Goal: Task Accomplishment & Management: Manage account settings

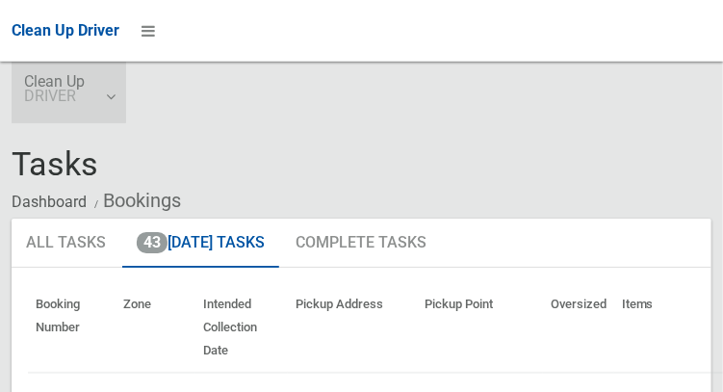
click at [58, 97] on small "DRIVER" at bounding box center [54, 96] width 61 height 14
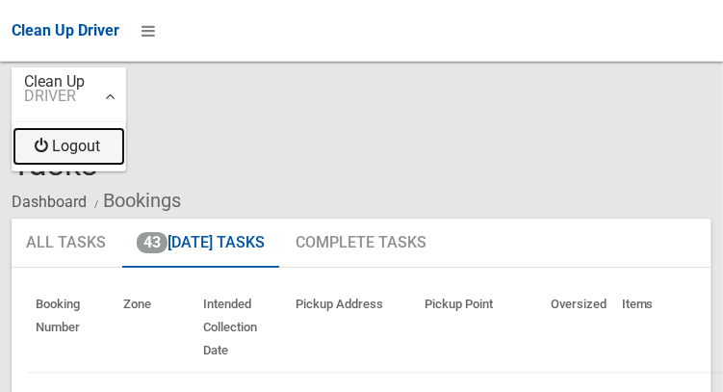
click at [59, 143] on link "Logout" at bounding box center [69, 146] width 113 height 39
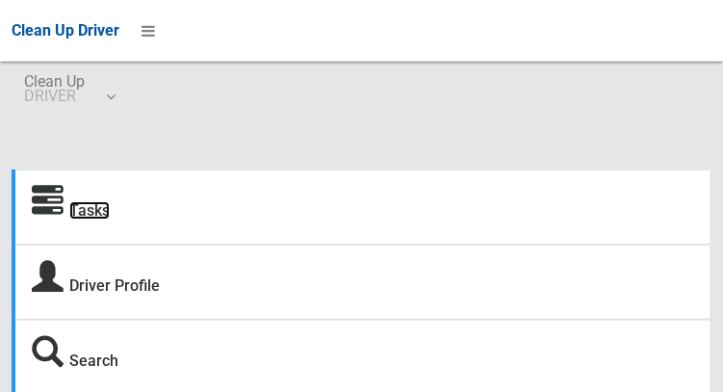
click at [85, 219] on link "Tasks" at bounding box center [89, 210] width 40 height 18
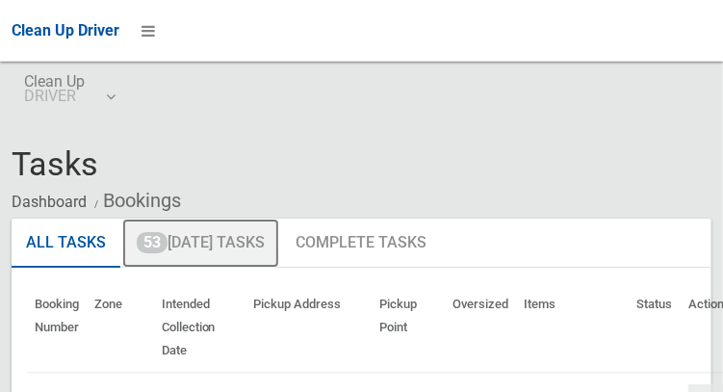
click at [168, 250] on link "53 Today's Tasks" at bounding box center [200, 244] width 157 height 50
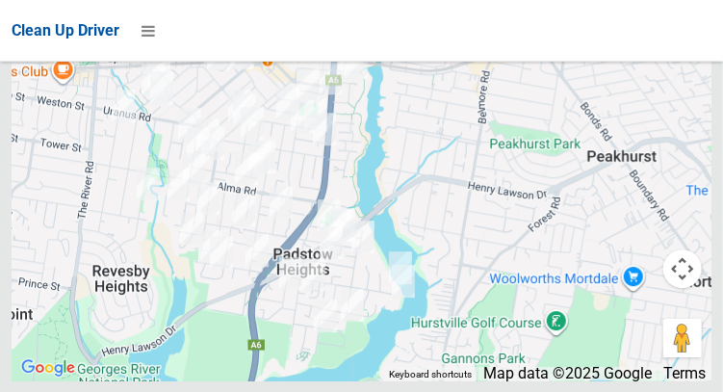
scroll to position [12710, 0]
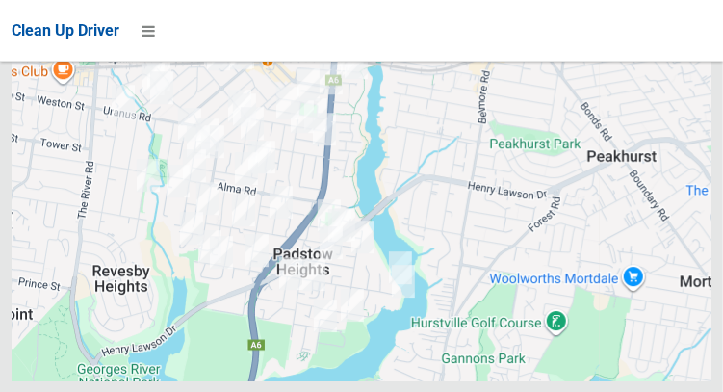
scroll to position [12710, 0]
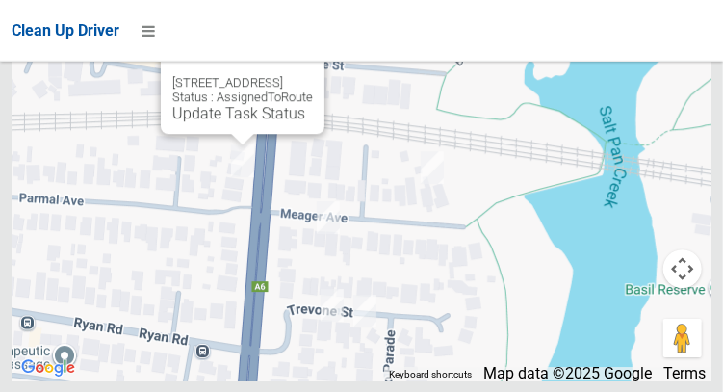
click at [313, 75] on button "Close" at bounding box center [290, 52] width 46 height 46
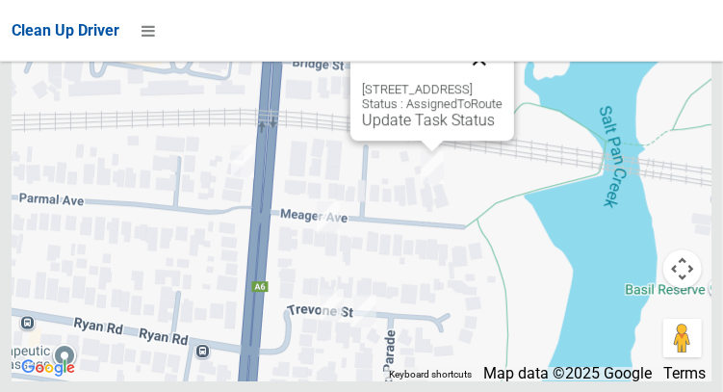
click at [503, 82] on button "Close" at bounding box center [480, 59] width 46 height 46
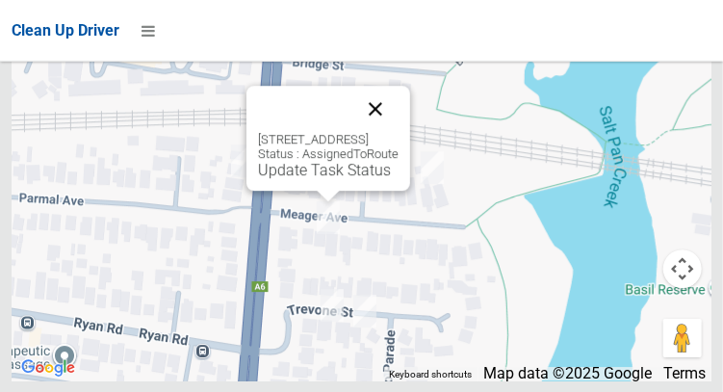
click at [399, 132] on button "Close" at bounding box center [376, 109] width 46 height 46
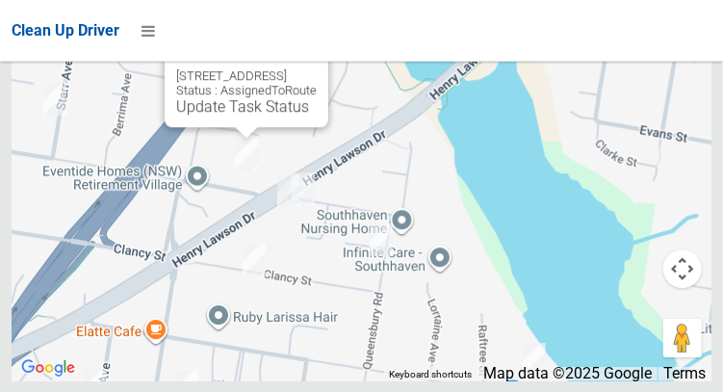
click at [317, 68] on button "Close" at bounding box center [294, 45] width 46 height 46
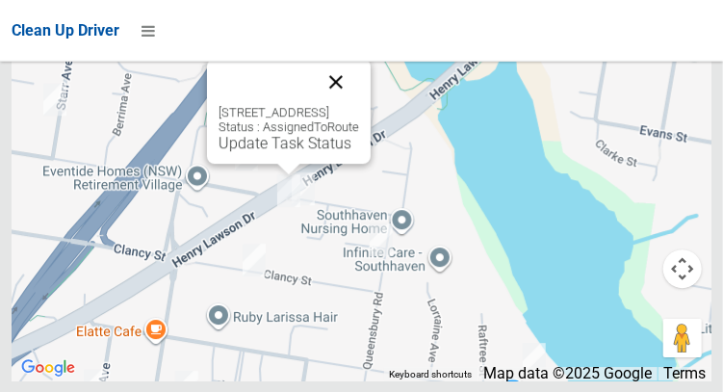
click at [359, 105] on button "Close" at bounding box center [336, 82] width 46 height 46
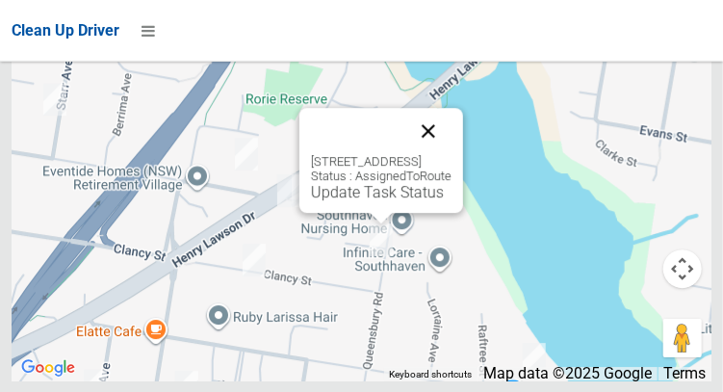
click at [452, 154] on button "Close" at bounding box center [428, 131] width 46 height 46
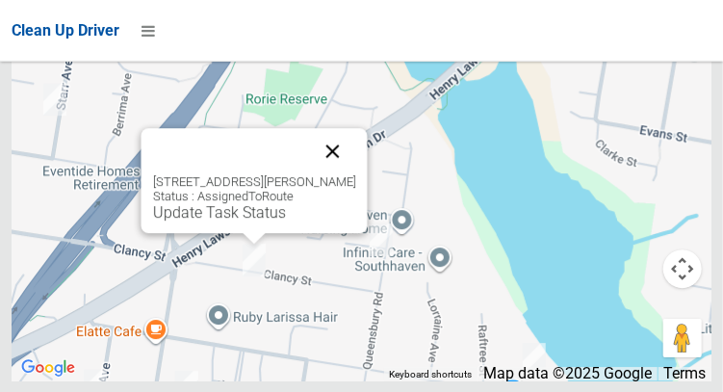
click at [355, 174] on button "Close" at bounding box center [332, 151] width 46 height 46
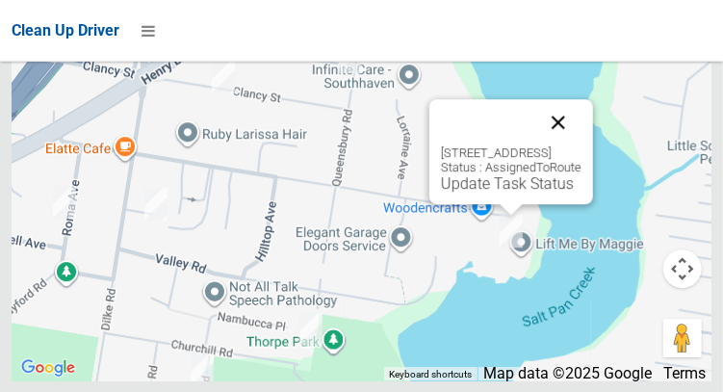
click at [582, 145] on button "Close" at bounding box center [559, 122] width 46 height 46
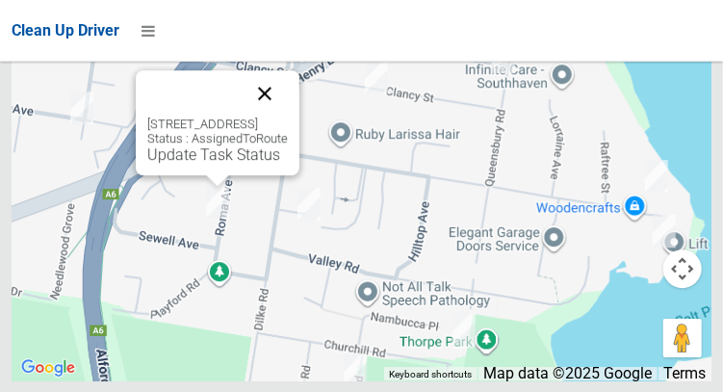
click at [288, 117] on button "Close" at bounding box center [265, 93] width 46 height 46
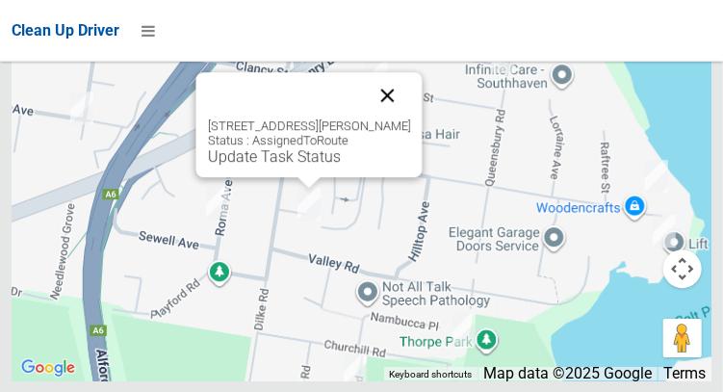
click at [410, 118] on button "Close" at bounding box center [387, 95] width 46 height 46
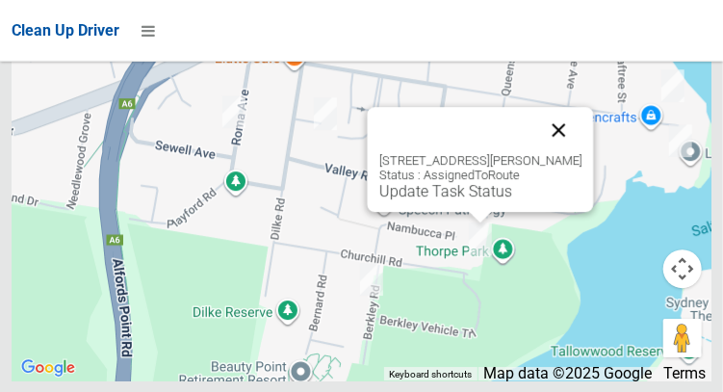
click at [582, 153] on button "Close" at bounding box center [559, 130] width 46 height 46
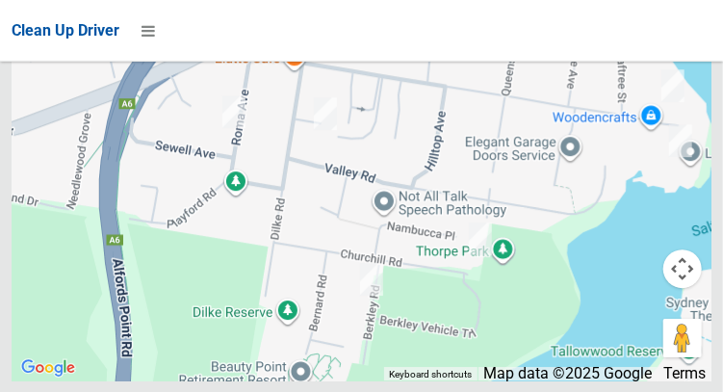
click at [93, 247] on div at bounding box center [362, 140] width 700 height 482
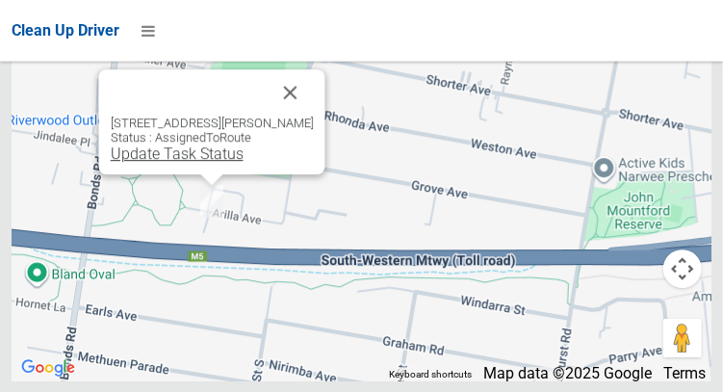
click at [163, 163] on link "Update Task Status" at bounding box center [176, 153] width 133 height 18
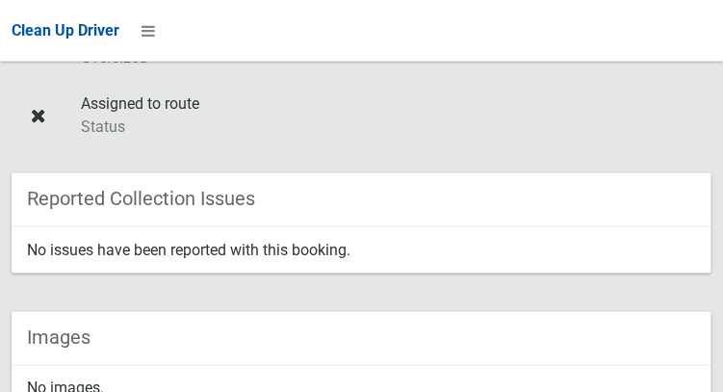
scroll to position [720, 0]
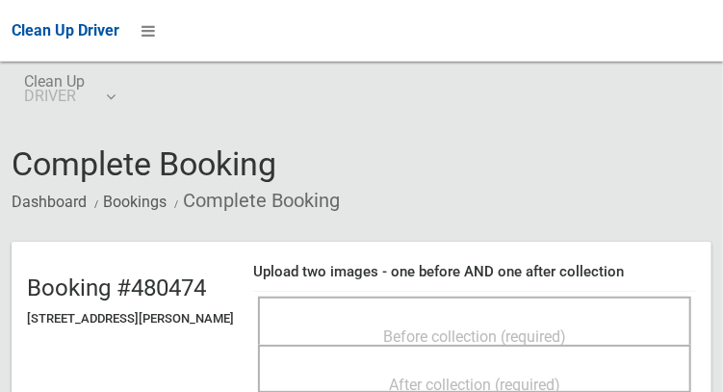
click at [506, 327] on span "Before collection (required)" at bounding box center [474, 336] width 183 height 18
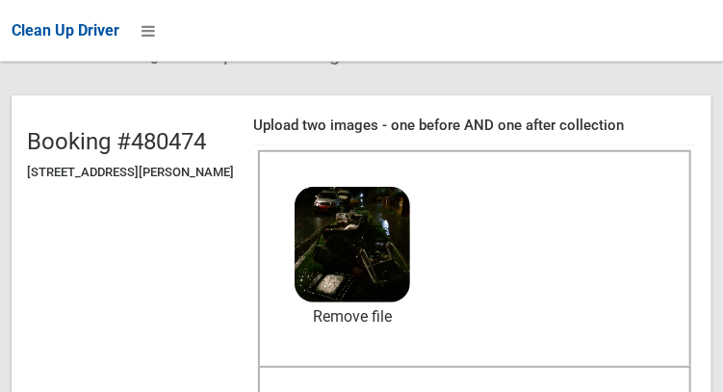
scroll to position [154, 0]
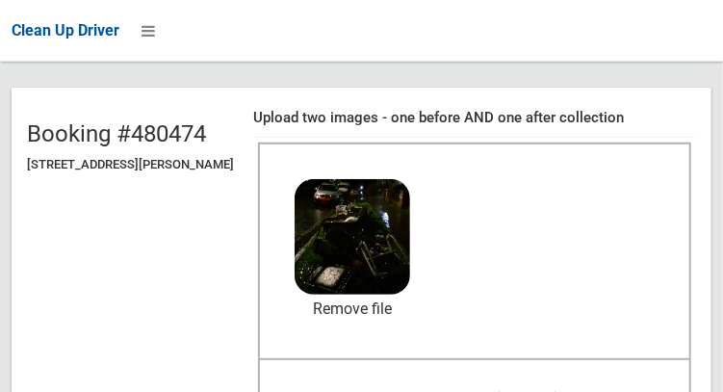
click at [524, 389] on span "After collection (required)" at bounding box center [474, 398] width 171 height 18
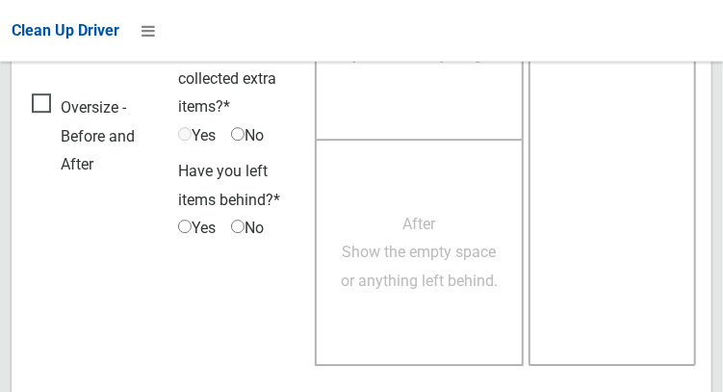
scroll to position [1738, 0]
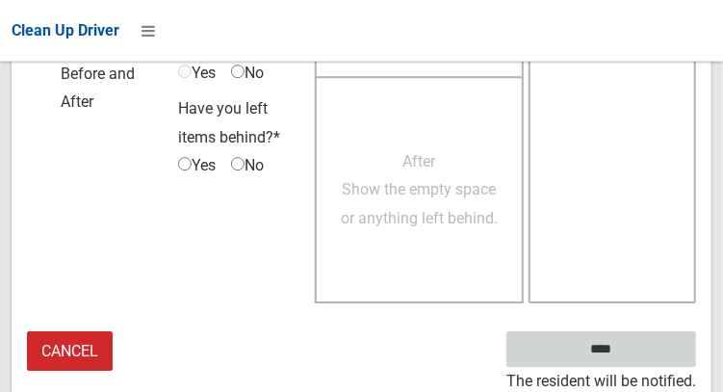
click at [648, 349] on input "****" at bounding box center [602, 349] width 190 height 36
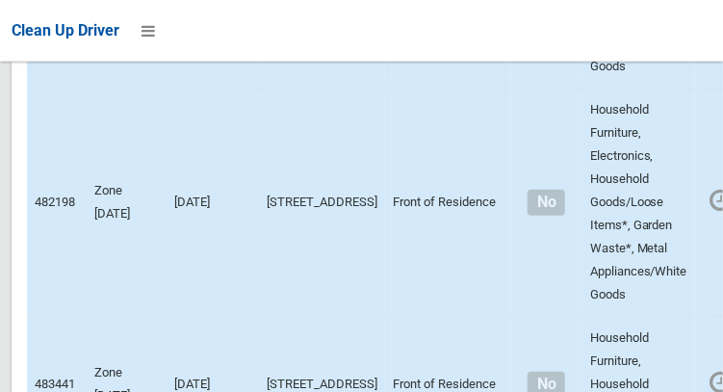
scroll to position [13198, 0]
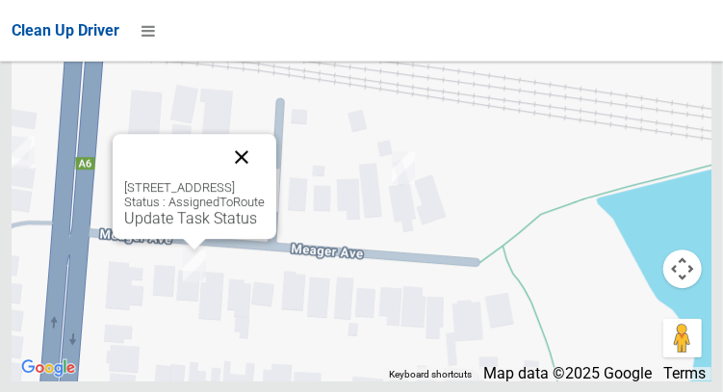
click at [265, 180] on button "Close" at bounding box center [242, 157] width 46 height 46
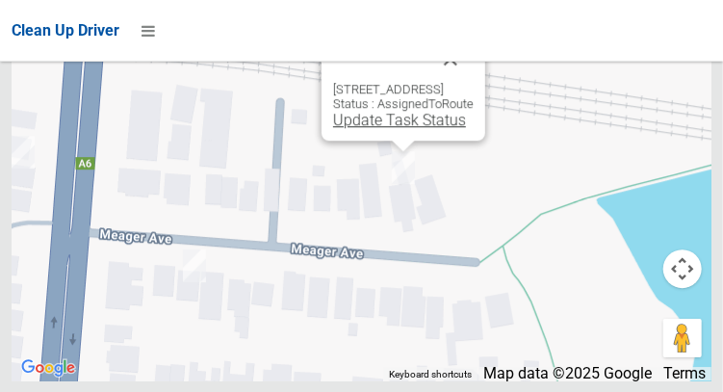
click at [386, 129] on link "Update Task Status" at bounding box center [399, 120] width 133 height 18
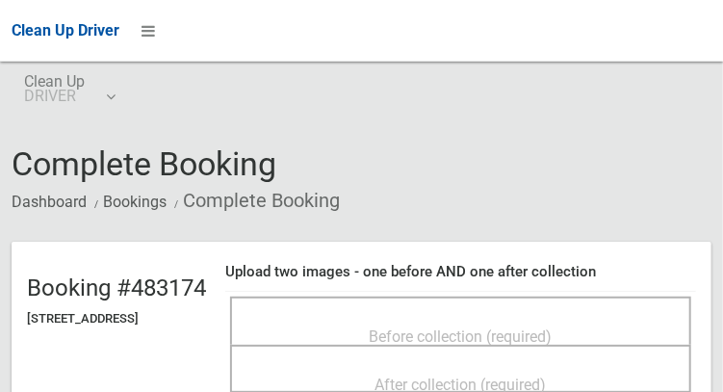
click at [508, 330] on span "Before collection (required)" at bounding box center [461, 336] width 183 height 18
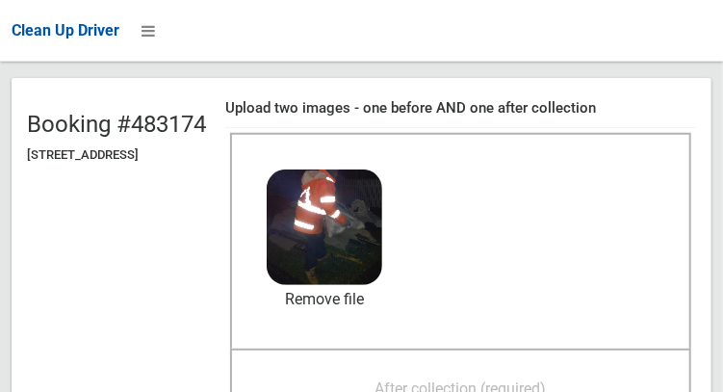
scroll to position [164, 0]
click at [495, 379] on span "After collection (required)" at bounding box center [461, 388] width 171 height 18
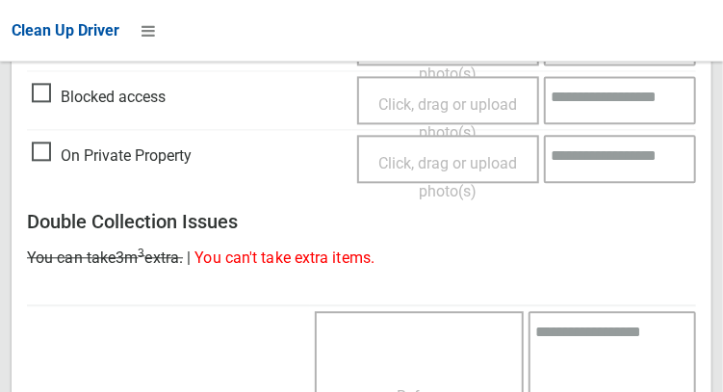
scroll to position [1738, 0]
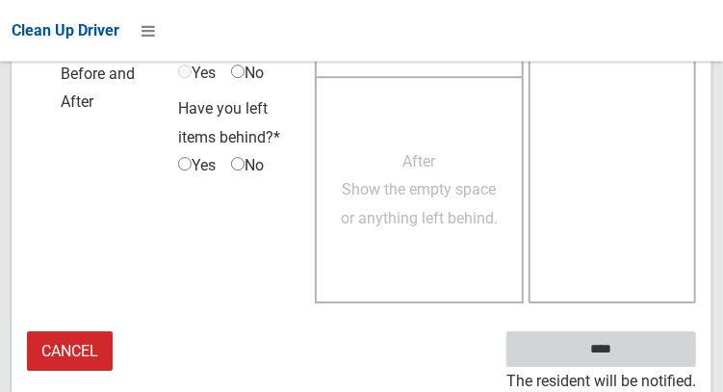
click at [637, 351] on input "****" at bounding box center [602, 349] width 190 height 36
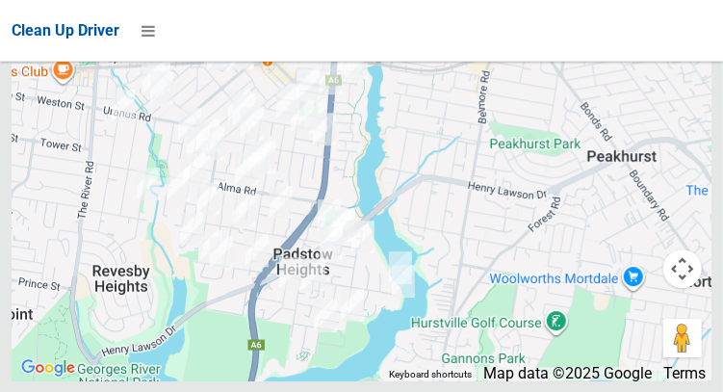
scroll to position [13182, 0]
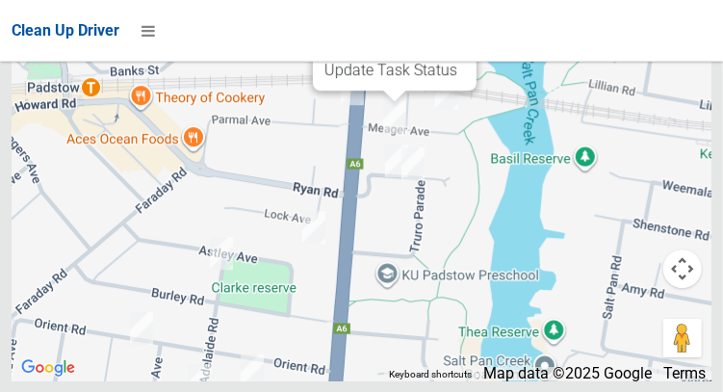
click at [377, 91] on div "25 Meager Avenue, PADSTOW NSW 2211 Status : AssignedToRoute Update Task Status" at bounding box center [395, 38] width 164 height 105
click at [385, 79] on link "Update Task Status" at bounding box center [391, 70] width 133 height 18
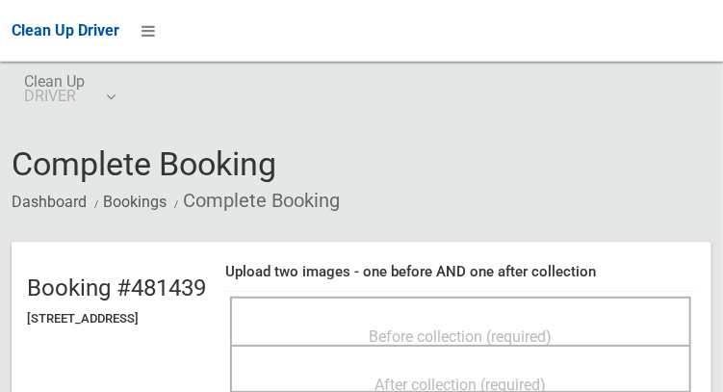
click at [508, 318] on div "Before collection (required)" at bounding box center [460, 336] width 419 height 36
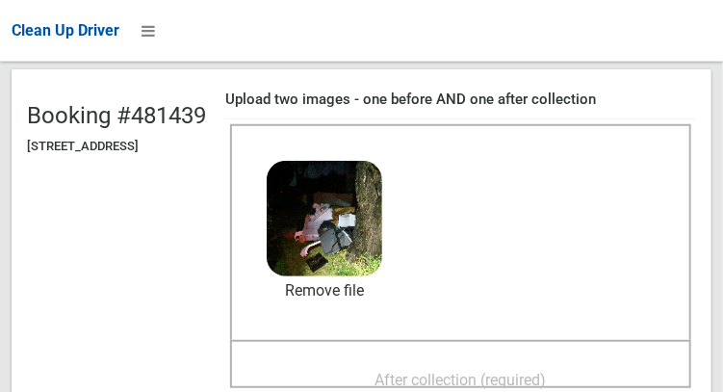
scroll to position [182, 0]
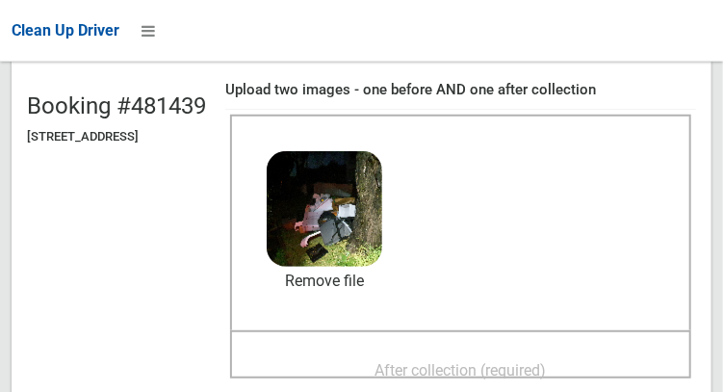
click at [513, 363] on span "After collection (required)" at bounding box center [461, 370] width 171 height 18
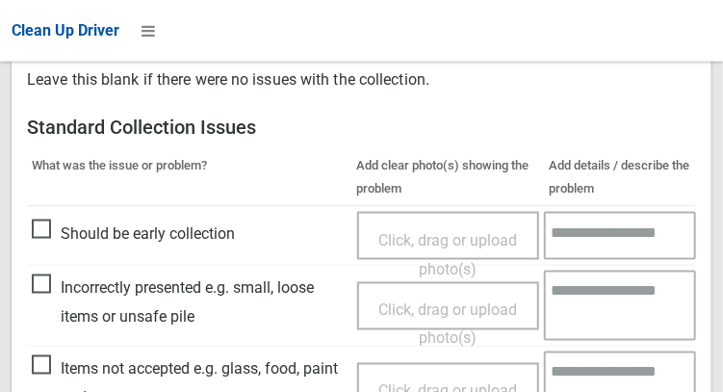
scroll to position [1738, 0]
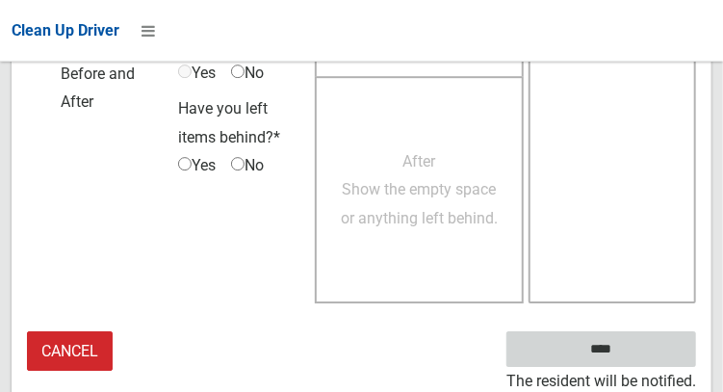
click at [630, 348] on input "****" at bounding box center [602, 349] width 190 height 36
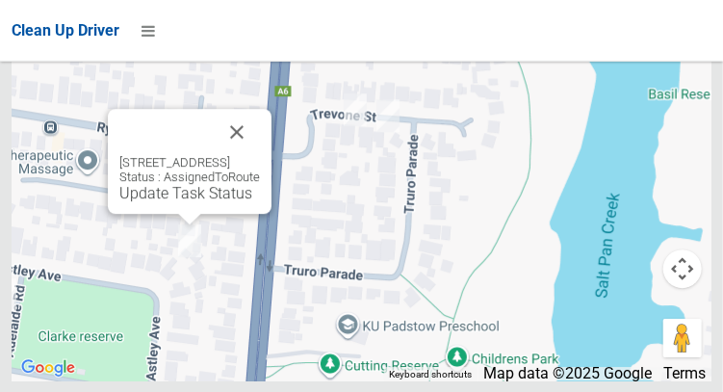
scroll to position [13196, 0]
click at [260, 155] on button "Close" at bounding box center [237, 132] width 46 height 46
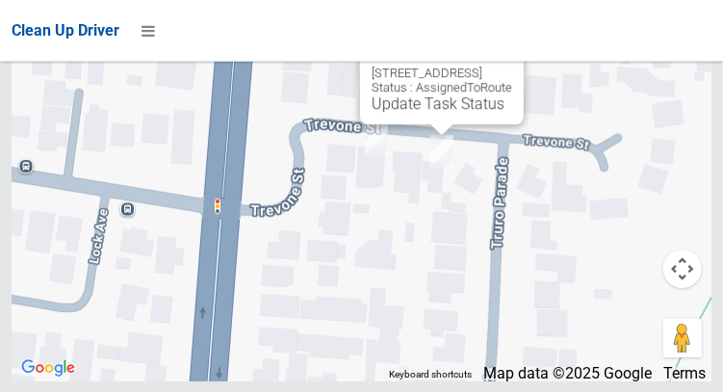
scroll to position [13194, 0]
click at [512, 65] on button "Close" at bounding box center [489, 42] width 46 height 46
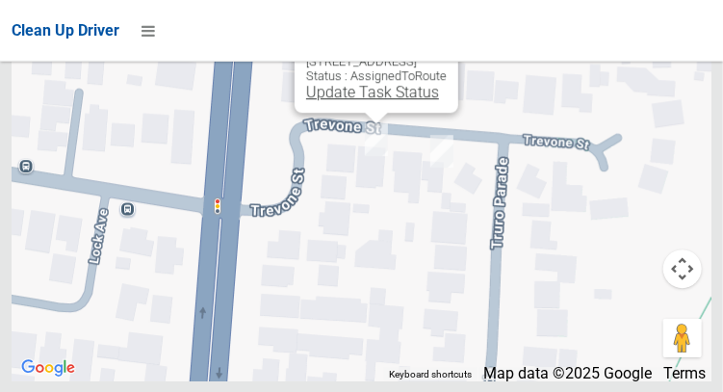
click at [372, 101] on link "Update Task Status" at bounding box center [372, 92] width 133 height 18
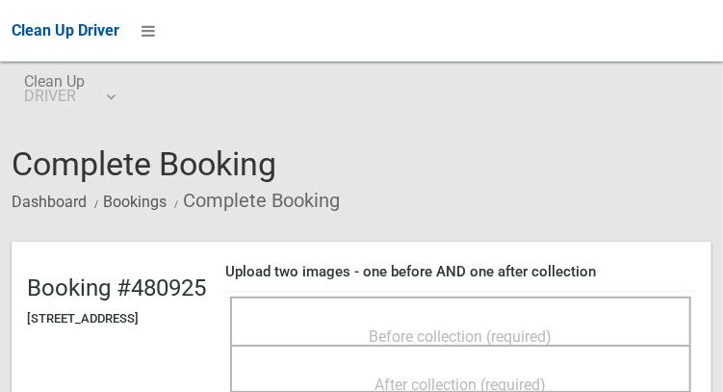
click at [483, 304] on div "Before collection (required)" at bounding box center [460, 321] width 461 height 48
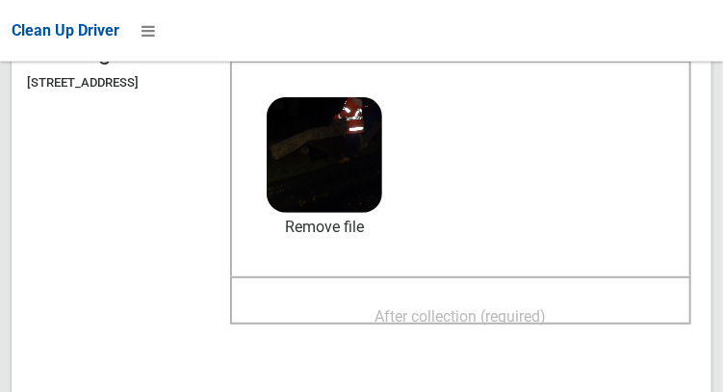
scroll to position [237, 0]
click at [531, 306] on span "After collection (required)" at bounding box center [461, 315] width 171 height 18
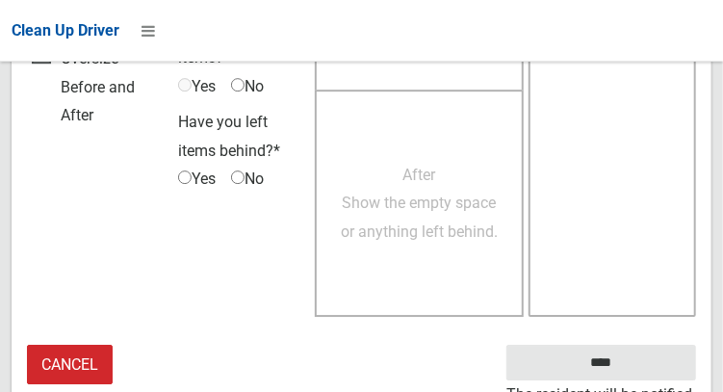
scroll to position [1727, 0]
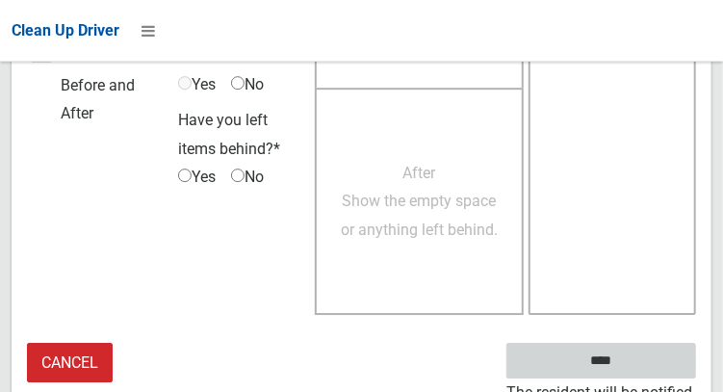
click at [630, 357] on input "****" at bounding box center [602, 361] width 190 height 36
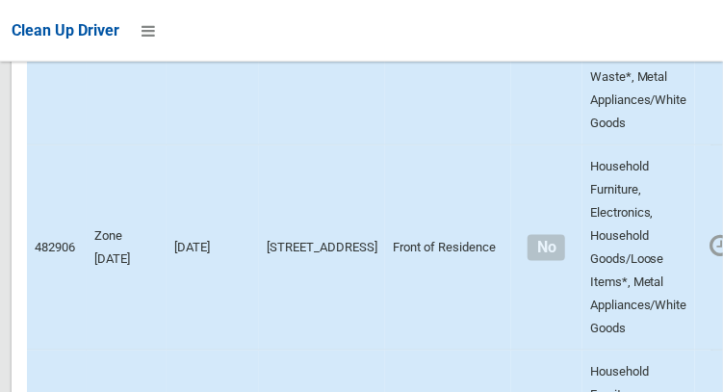
scroll to position [5008, 0]
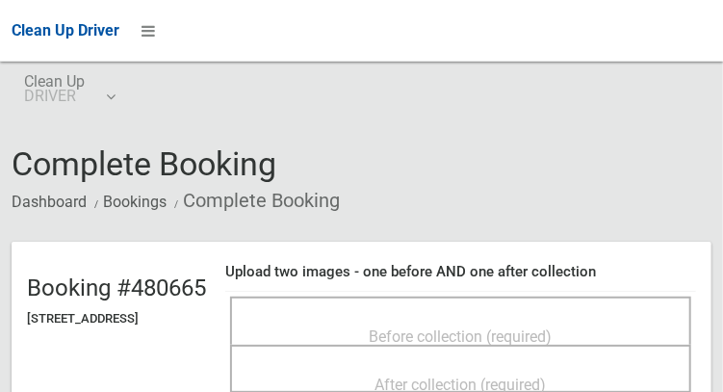
click at [417, 330] on span "Before collection (required)" at bounding box center [461, 336] width 183 height 18
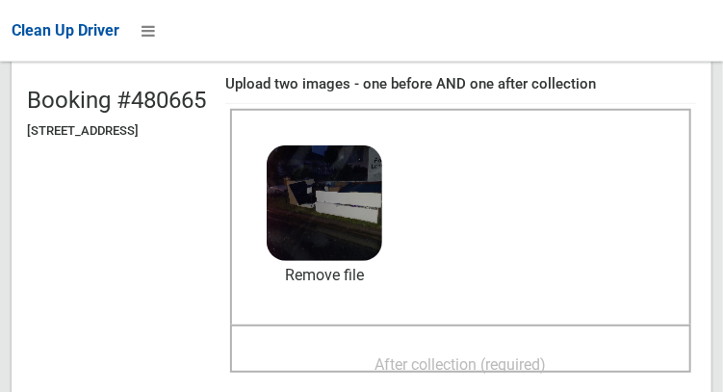
scroll to position [201, 0]
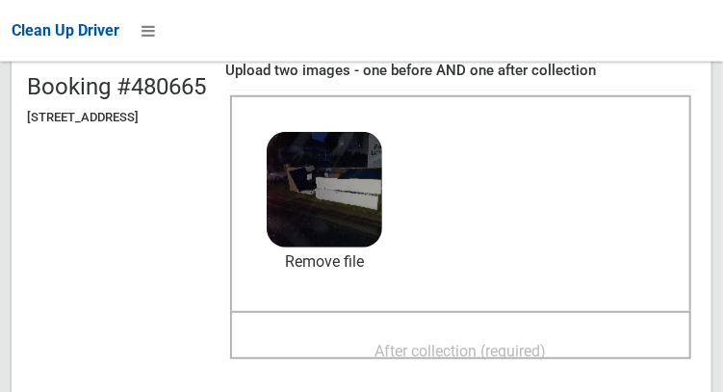
click at [502, 342] on span "After collection (required)" at bounding box center [461, 351] width 171 height 18
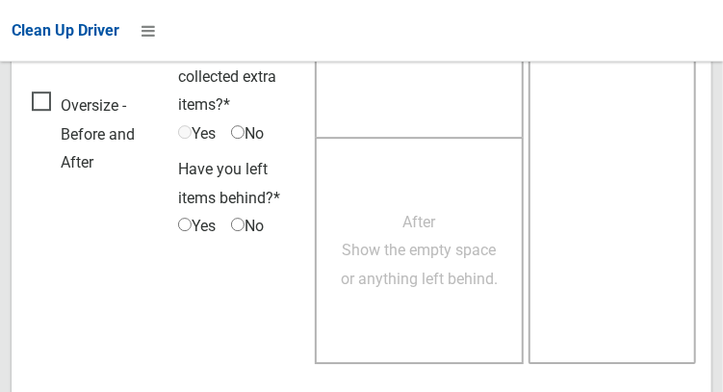
scroll to position [1738, 0]
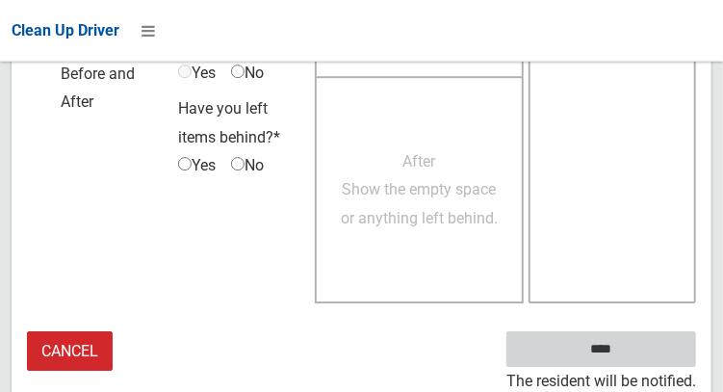
click at [630, 356] on input "****" at bounding box center [602, 349] width 190 height 36
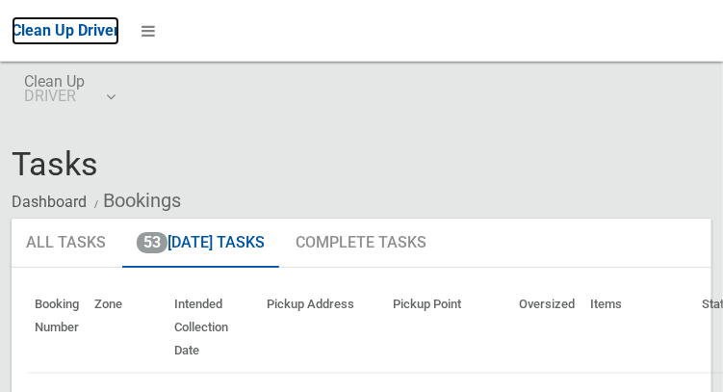
click at [12, 22] on span "Clean Up Driver" at bounding box center [66, 30] width 108 height 18
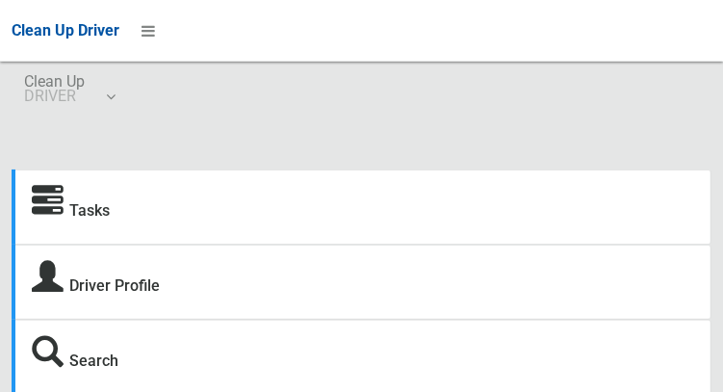
click at [564, 358] on div "Search" at bounding box center [362, 357] width 700 height 75
click at [110, 220] on link "Tasks" at bounding box center [89, 210] width 40 height 18
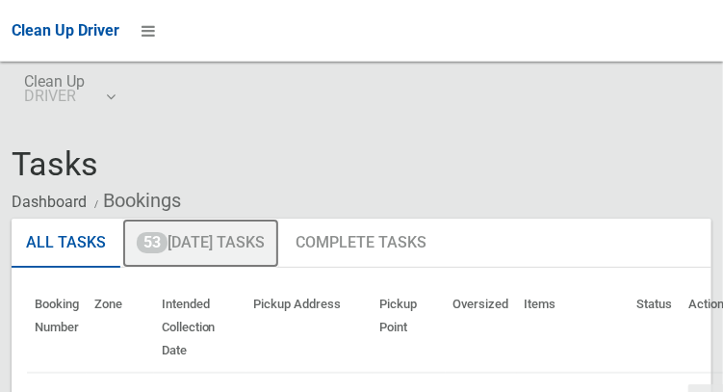
click at [253, 251] on link "53 [DATE] Tasks" at bounding box center [200, 244] width 157 height 50
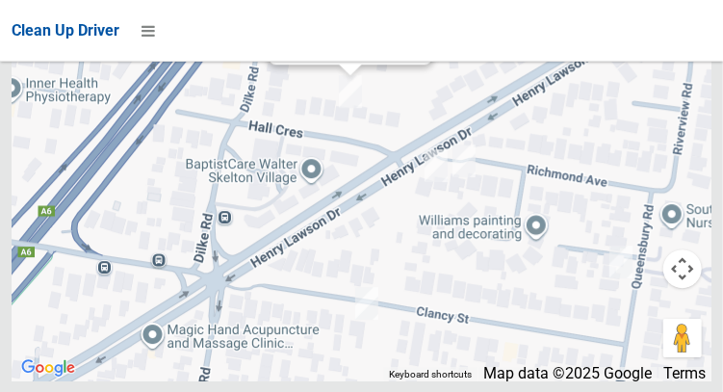
scroll to position [13196, 0]
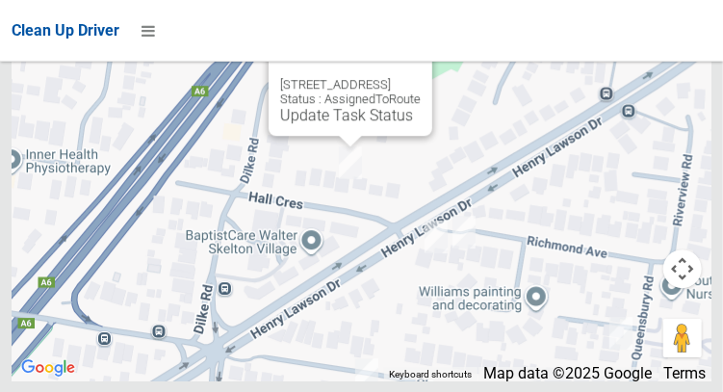
click at [421, 77] on button "Close" at bounding box center [398, 54] width 46 height 46
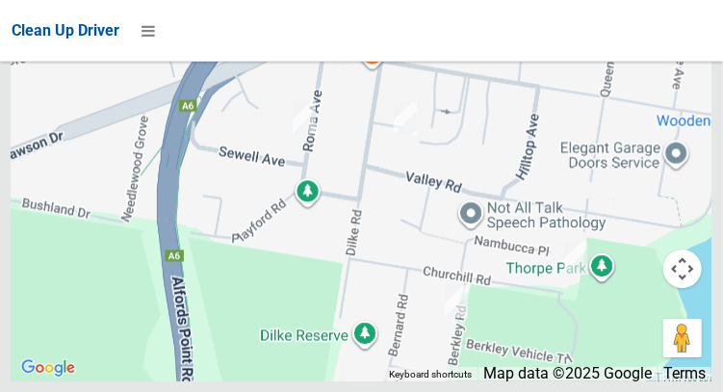
scroll to position [13197, 0]
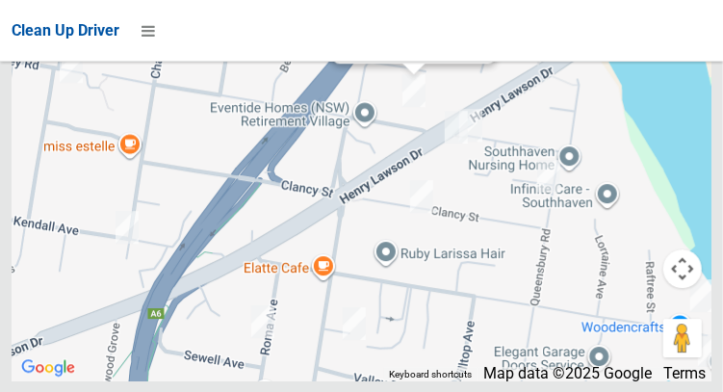
click at [407, 75] on div at bounding box center [414, 70] width 24 height 12
click at [418, 64] on div "8 Hall Crescent, PADSTOW NSW 2211 Status : AssignedToRoute Update Task Status" at bounding box center [414, 11] width 164 height 105
click at [420, 52] on link "Update Task Status" at bounding box center [410, 43] width 133 height 18
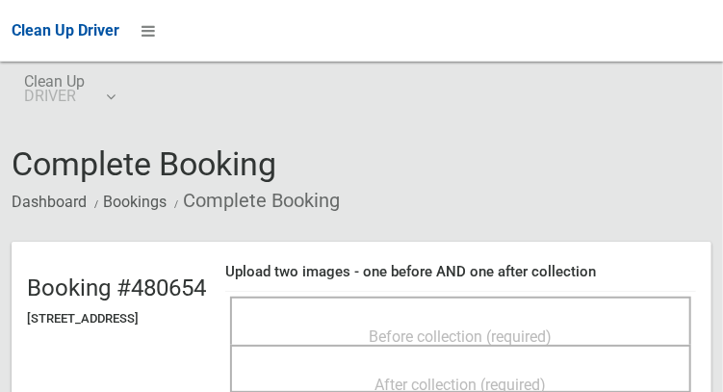
click at [528, 327] on span "Before collection (required)" at bounding box center [461, 336] width 183 height 18
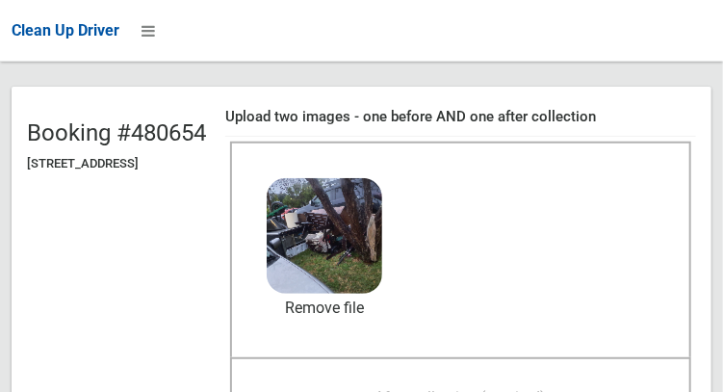
scroll to position [163, 0]
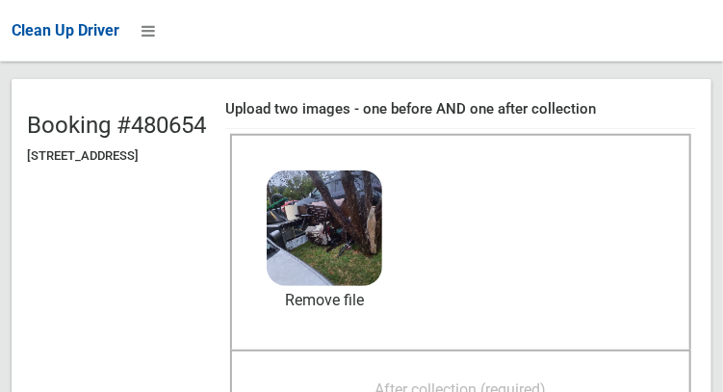
click at [540, 380] on span "After collection (required)" at bounding box center [461, 389] width 171 height 18
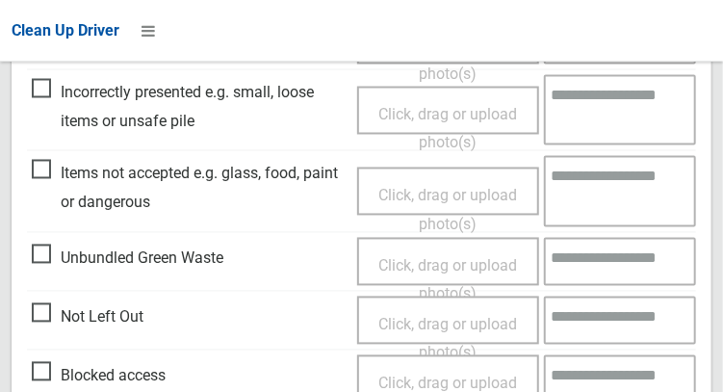
scroll to position [999, 0]
click at [47, 169] on span "Items not accepted e.g. glass, food, paint or dangerous" at bounding box center [190, 187] width 316 height 57
click at [435, 199] on span "Click, drag or upload photo(s)" at bounding box center [448, 209] width 139 height 47
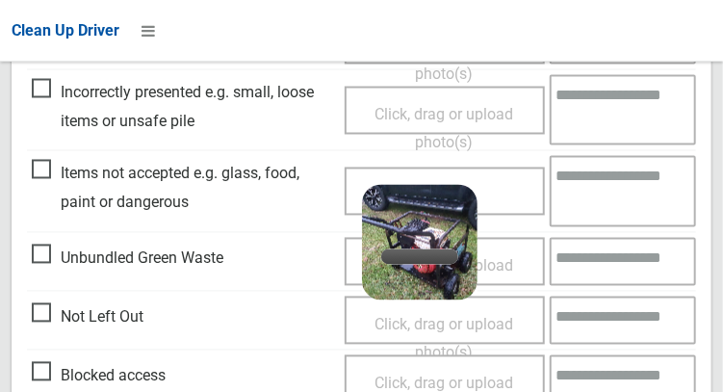
scroll to position [1000, 0]
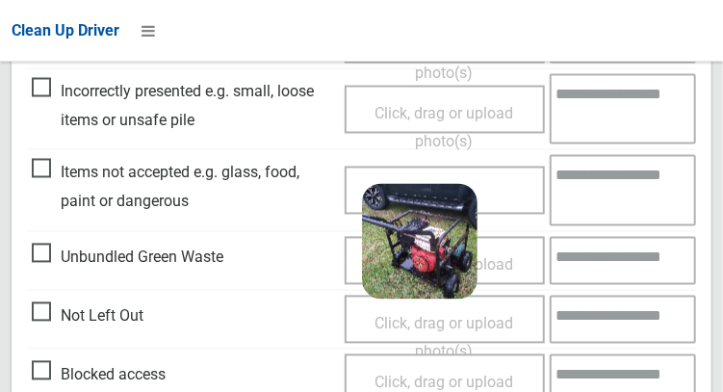
click at [599, 197] on textarea at bounding box center [623, 189] width 146 height 70
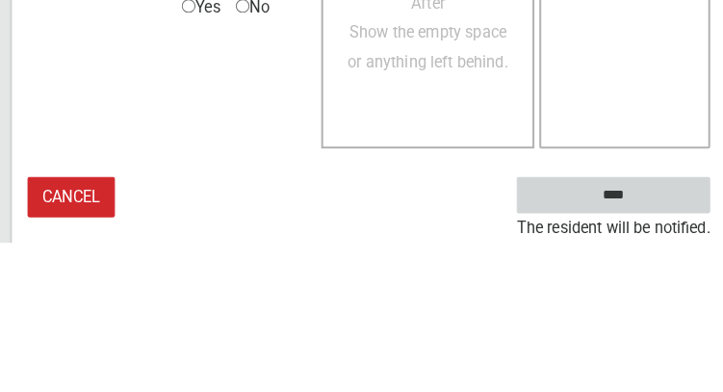
type textarea "**********"
click at [607, 344] on input "****" at bounding box center [602, 345] width 190 height 36
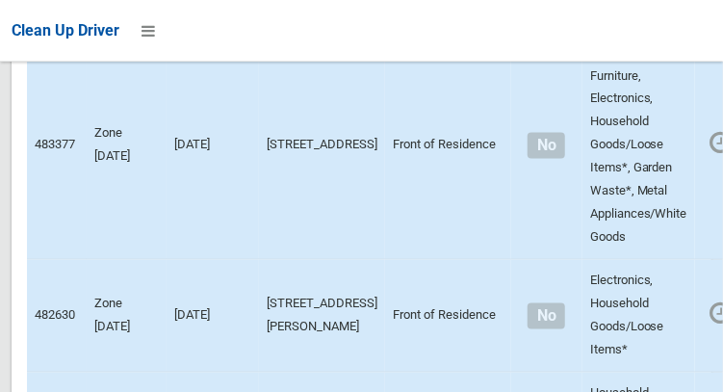
scroll to position [3171, 0]
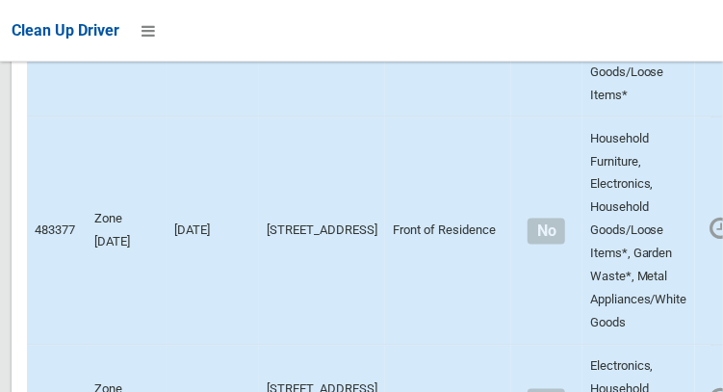
scroll to position [3089, 0]
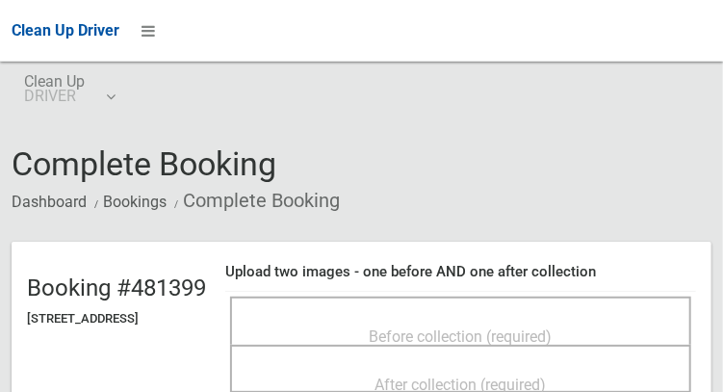
click at [531, 327] on span "Before collection (required)" at bounding box center [461, 336] width 183 height 18
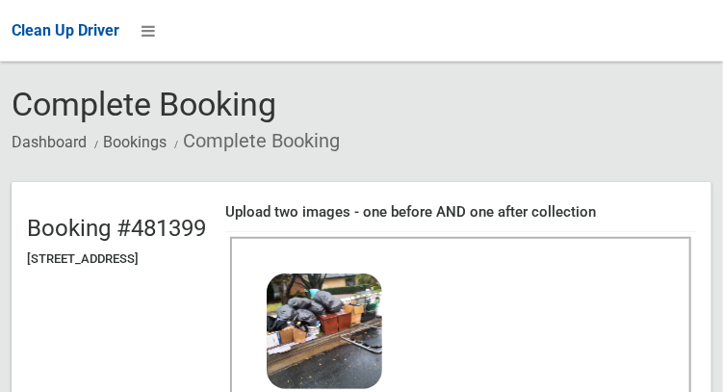
scroll to position [176, 0]
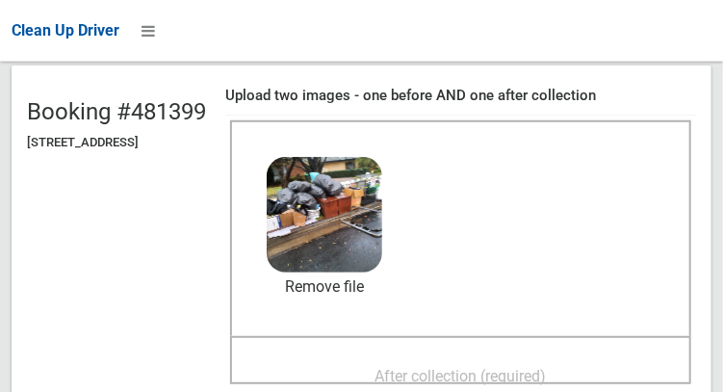
click at [547, 367] on span "After collection (required)" at bounding box center [461, 376] width 171 height 18
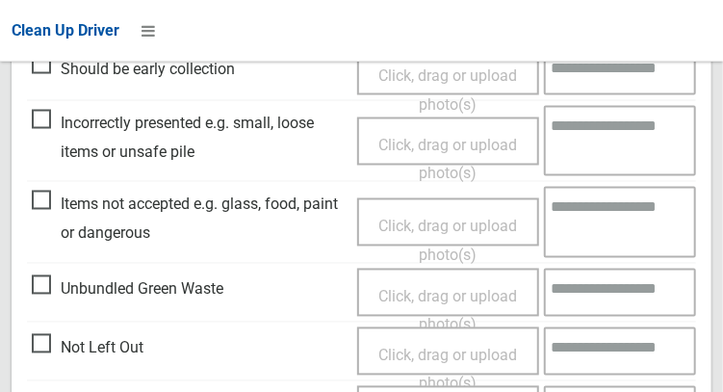
scroll to position [969, 0]
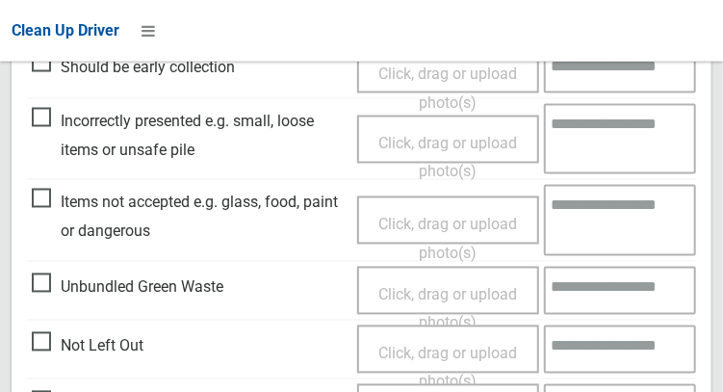
click at [631, 186] on textarea at bounding box center [620, 220] width 152 height 70
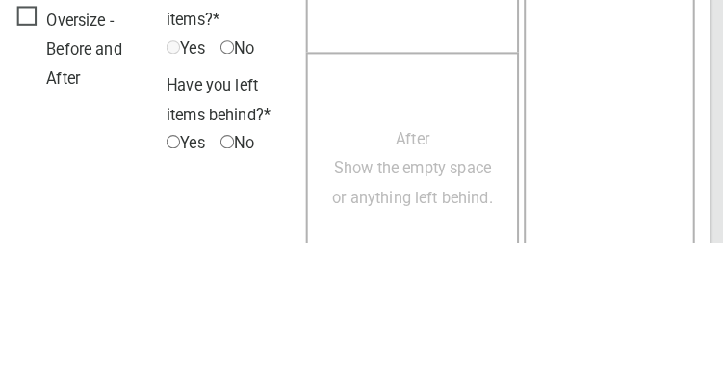
scroll to position [1782, 0]
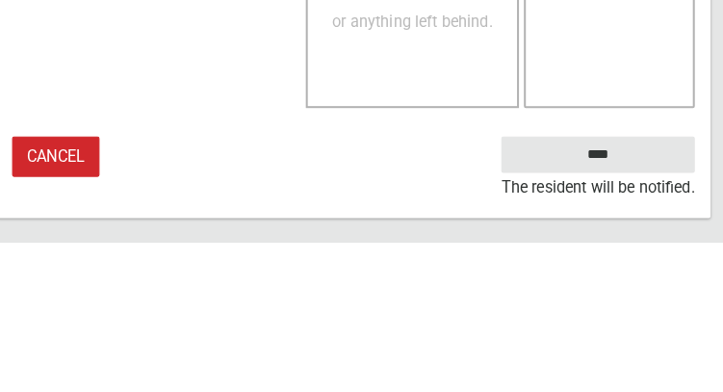
click at [650, 326] on small "The resident will be notified." at bounding box center [602, 338] width 190 height 29
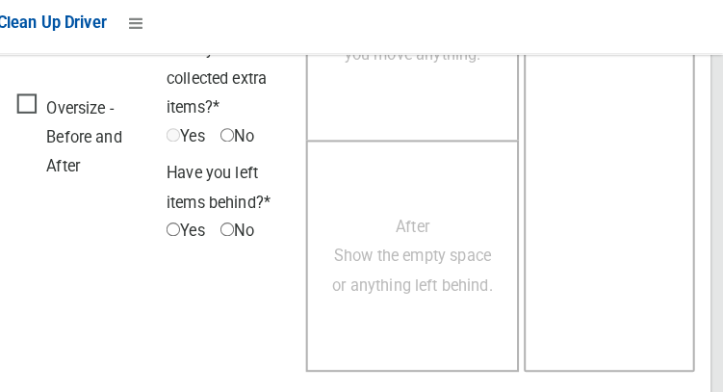
scroll to position [1739, 0]
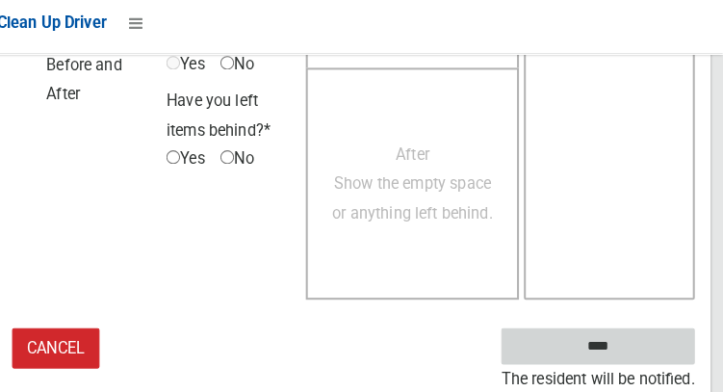
click at [597, 350] on input "****" at bounding box center [602, 348] width 190 height 36
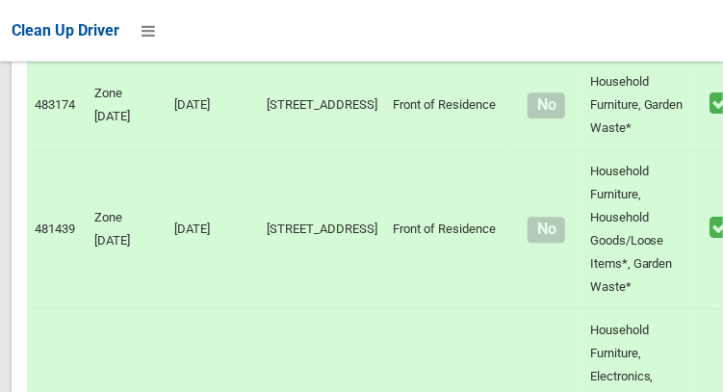
scroll to position [3619, 0]
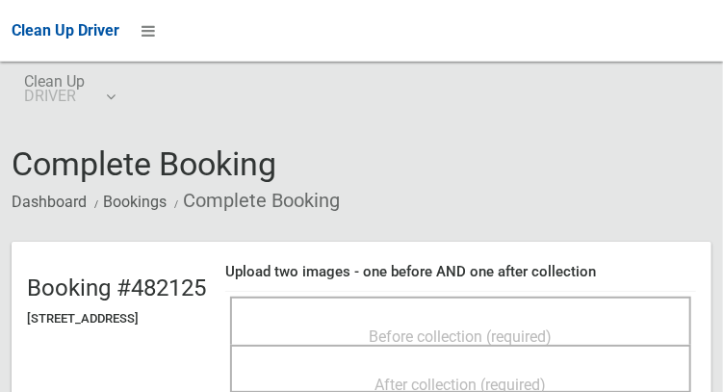
click at [553, 327] on span "Before collection (required)" at bounding box center [461, 336] width 183 height 18
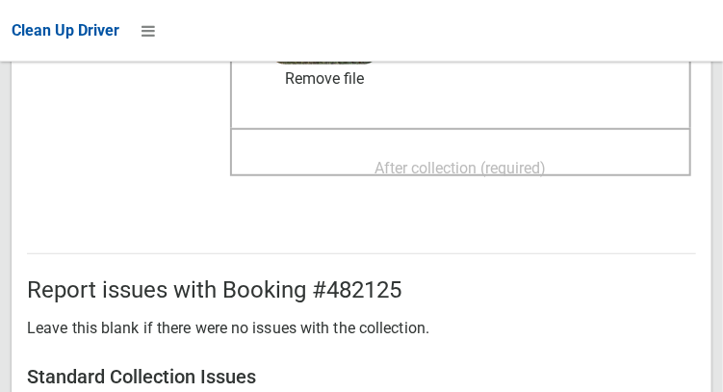
scroll to position [388, 0]
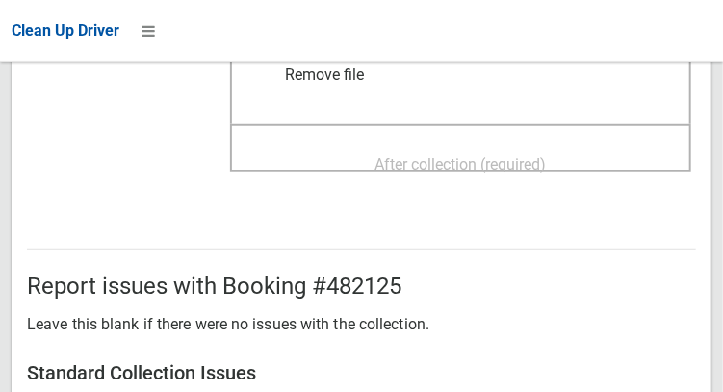
click at [499, 156] on span "After collection (required)" at bounding box center [461, 164] width 171 height 18
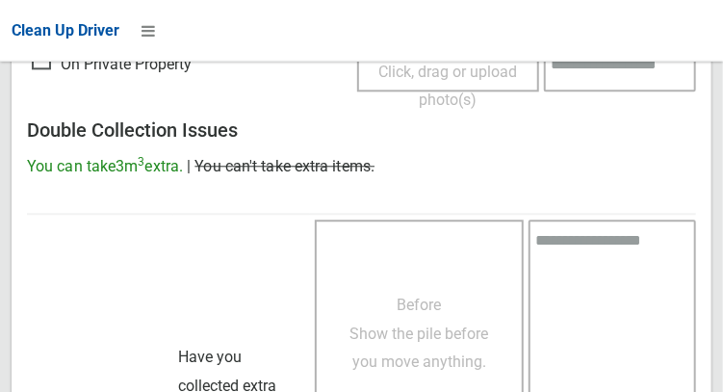
scroll to position [1738, 0]
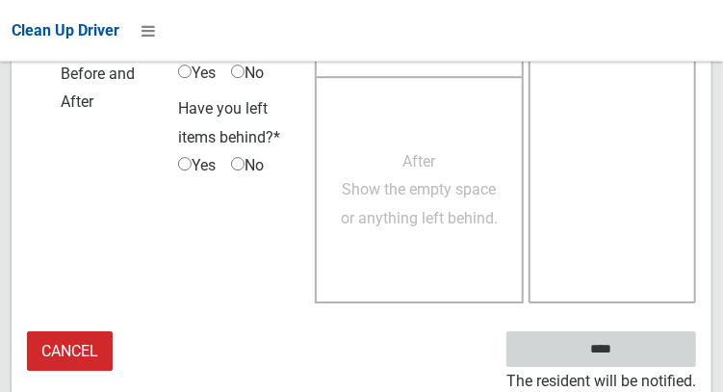
click at [588, 346] on input "****" at bounding box center [602, 349] width 190 height 36
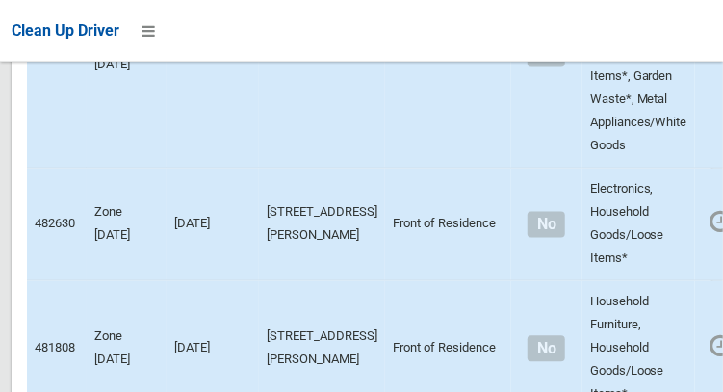
scroll to position [3331, 0]
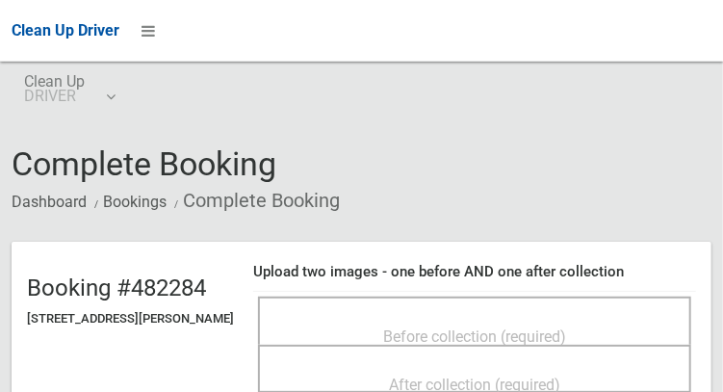
click at [451, 327] on span "Before collection (required)" at bounding box center [474, 336] width 183 height 18
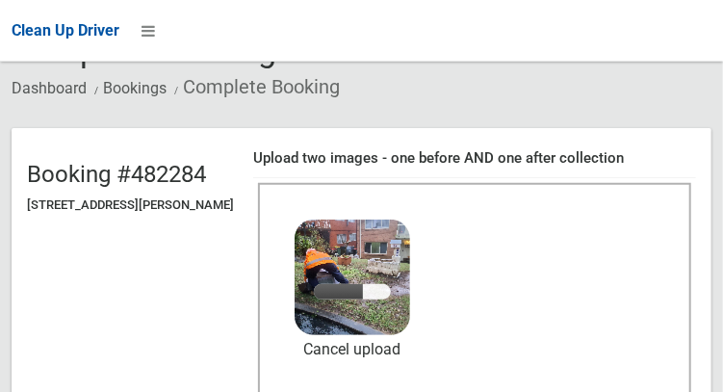
scroll to position [122, 0]
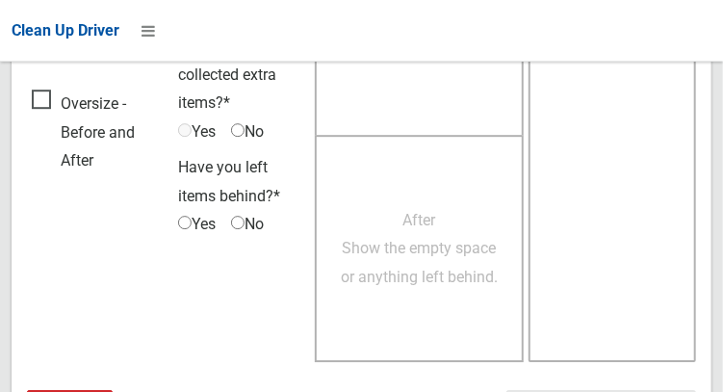
scroll to position [1738, 0]
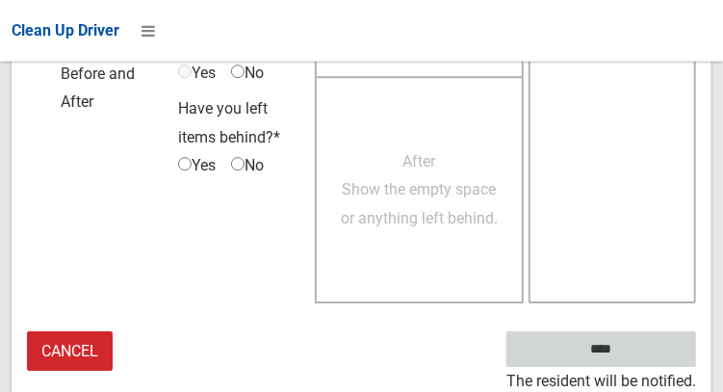
click at [553, 353] on input "****" at bounding box center [602, 349] width 190 height 36
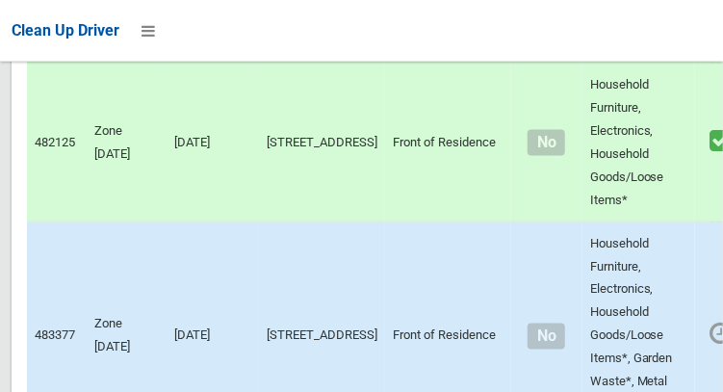
scroll to position [2979, 0]
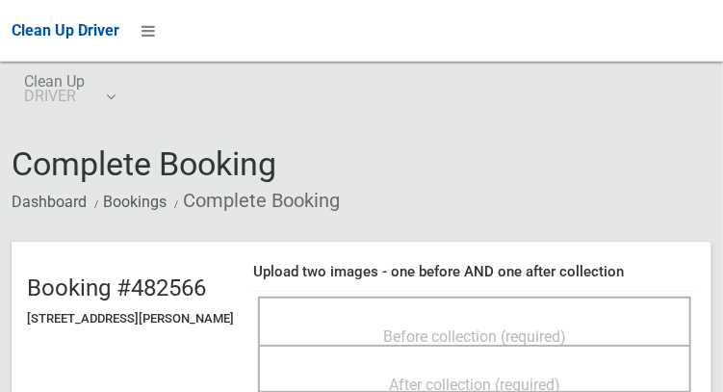
click at [505, 318] on div "Before collection (required)" at bounding box center [474, 336] width 391 height 36
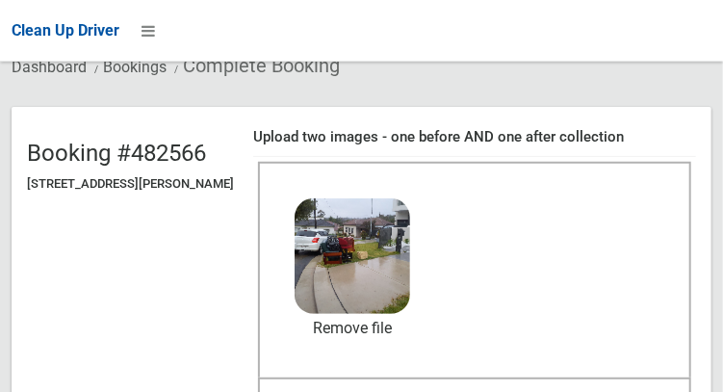
scroll to position [137, 0]
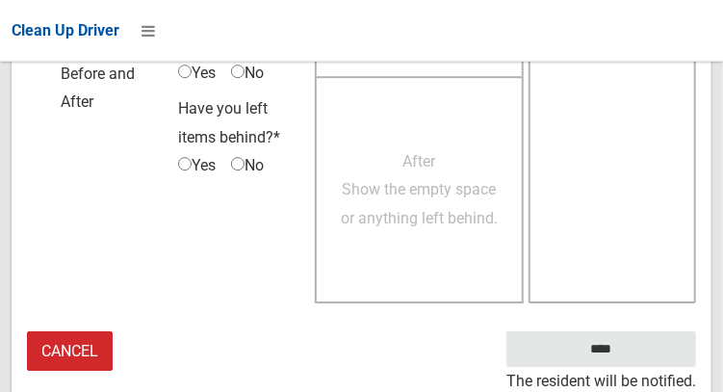
scroll to position [1736, 0]
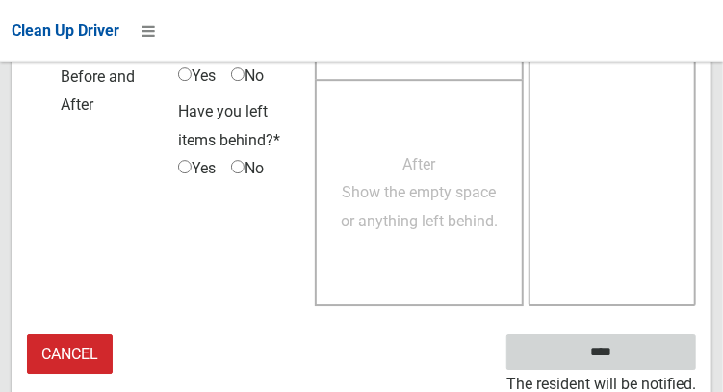
click at [596, 349] on input "****" at bounding box center [602, 352] width 190 height 36
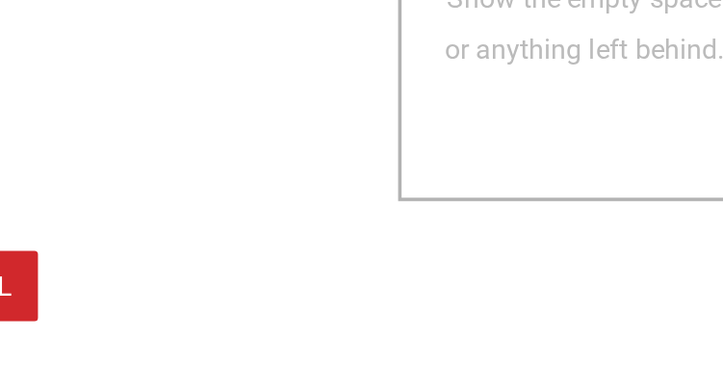
scroll to position [1700, 0]
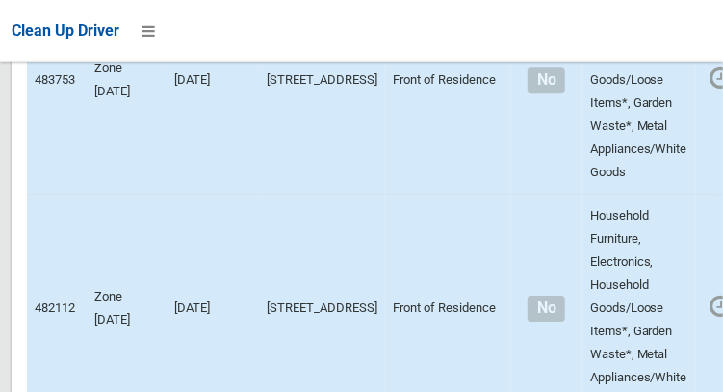
scroll to position [13198, 0]
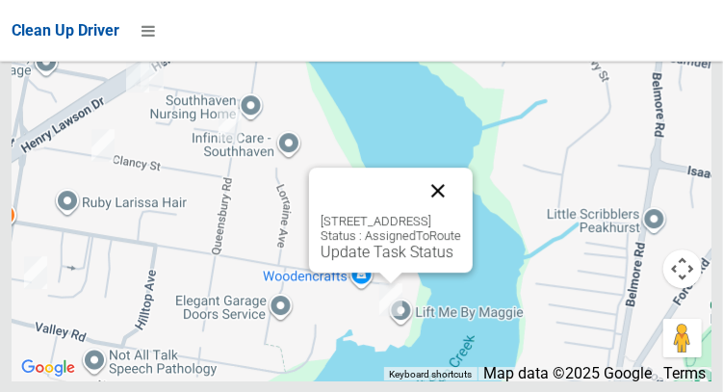
click at [461, 214] on button "Close" at bounding box center [438, 191] width 46 height 46
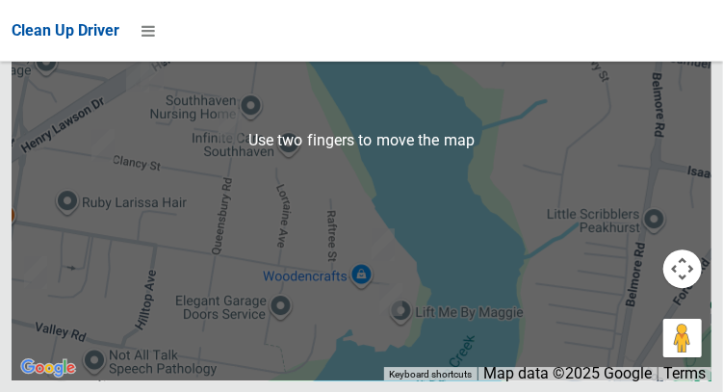
scroll to position [13189, 0]
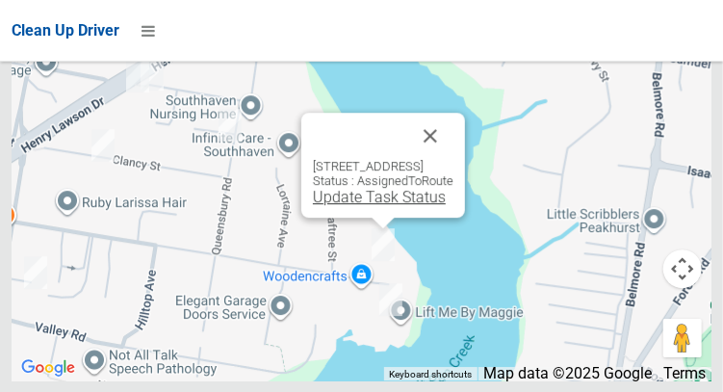
click at [357, 206] on link "Update Task Status" at bounding box center [379, 197] width 133 height 18
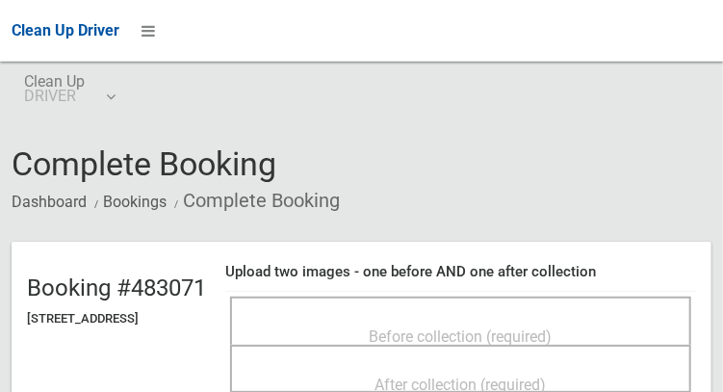
click at [494, 318] on div "Before collection (required)" at bounding box center [460, 336] width 419 height 36
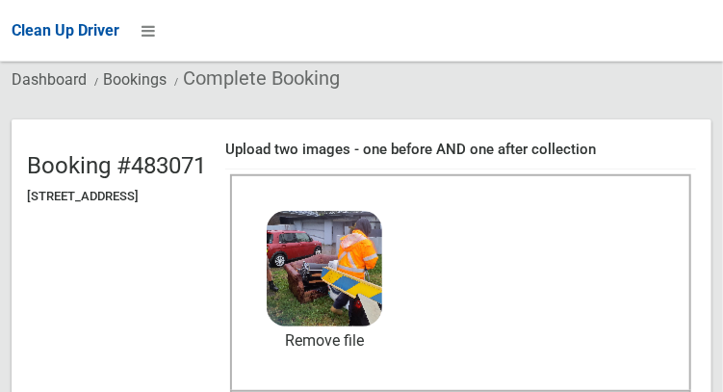
scroll to position [131, 0]
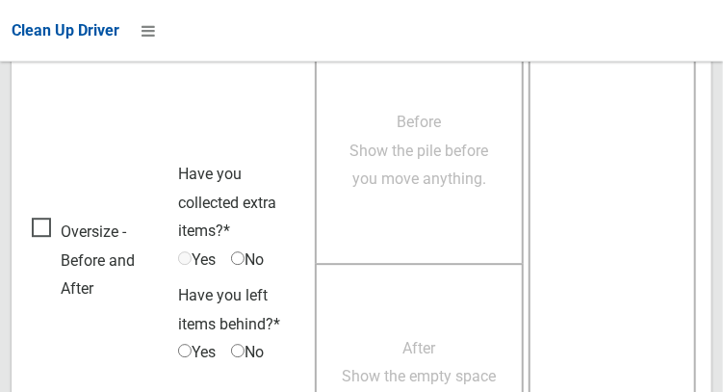
scroll to position [1738, 0]
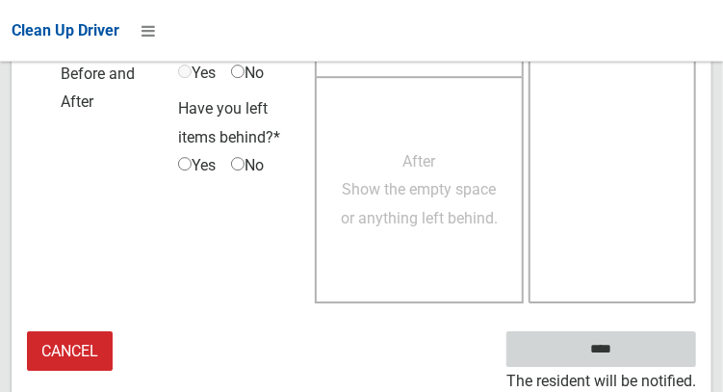
click at [682, 356] on input "****" at bounding box center [602, 349] width 190 height 36
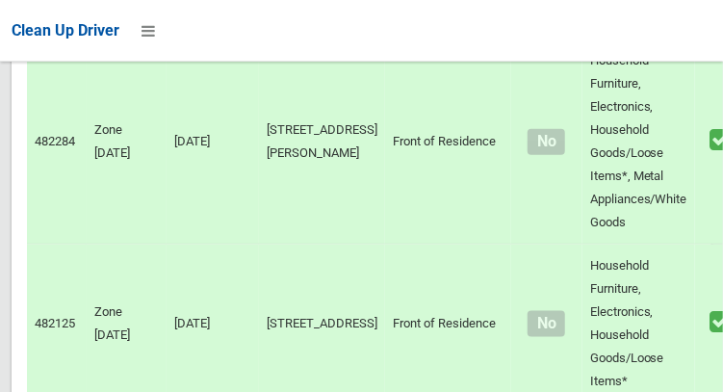
scroll to position [2792, 0]
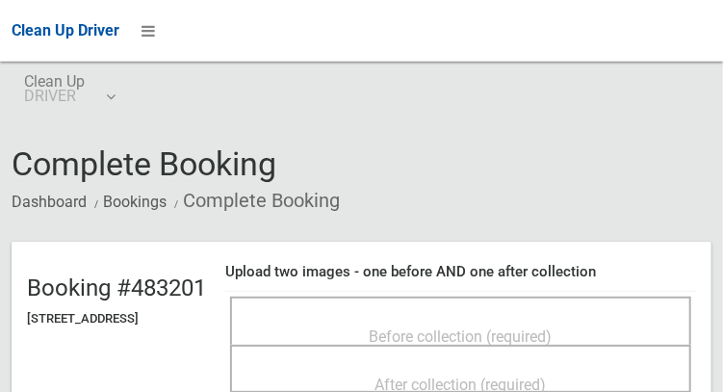
click at [553, 329] on span "Before collection (required)" at bounding box center [461, 336] width 183 height 18
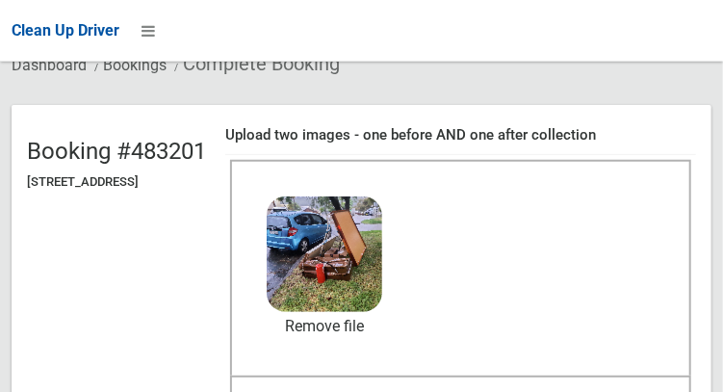
scroll to position [139, 0]
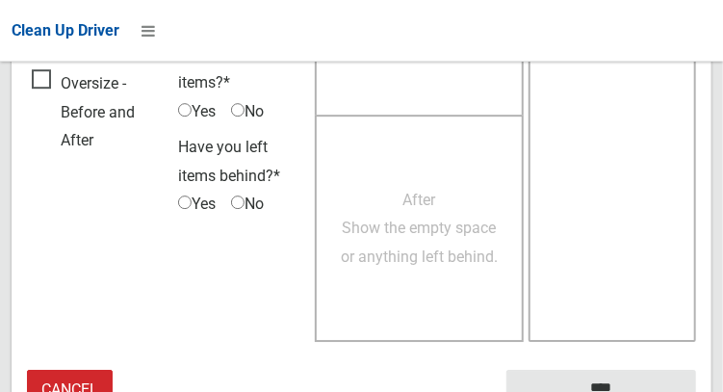
scroll to position [1738, 0]
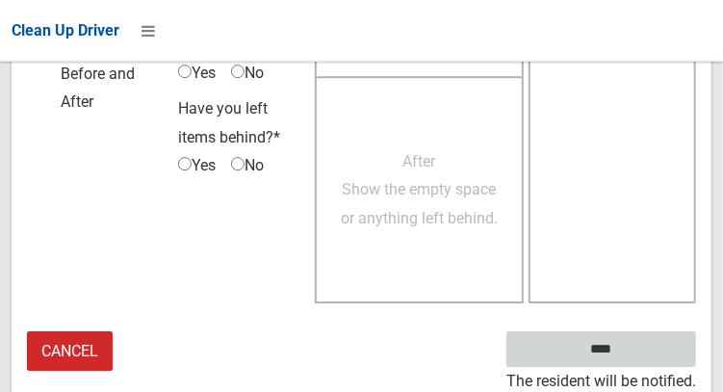
click at [624, 346] on input "****" at bounding box center [602, 349] width 190 height 36
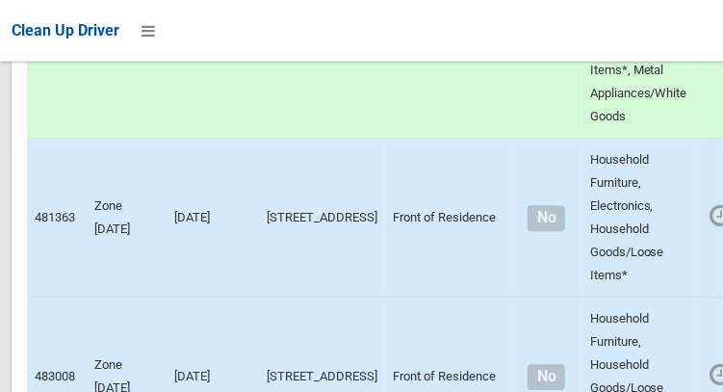
scroll to position [1521, 0]
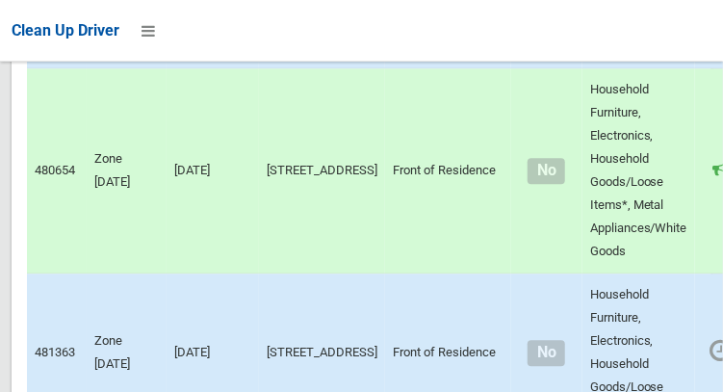
scroll to position [1379, 0]
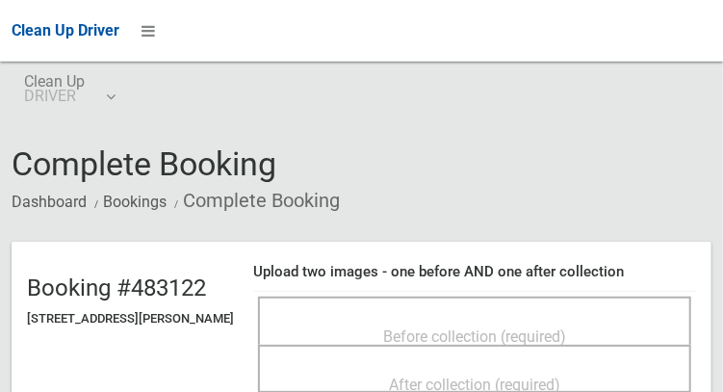
click at [566, 327] on span "Before collection (required)" at bounding box center [474, 336] width 183 height 18
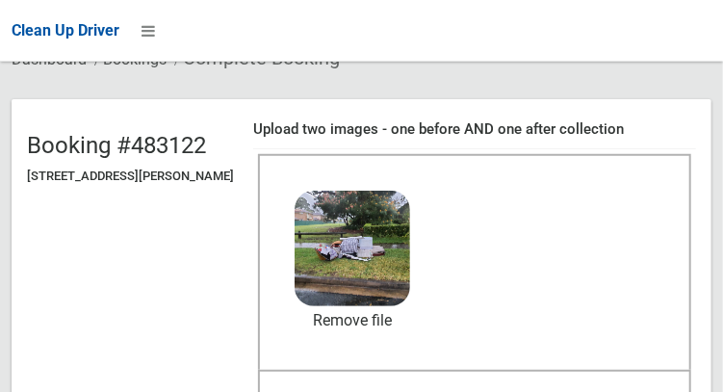
scroll to position [145, 0]
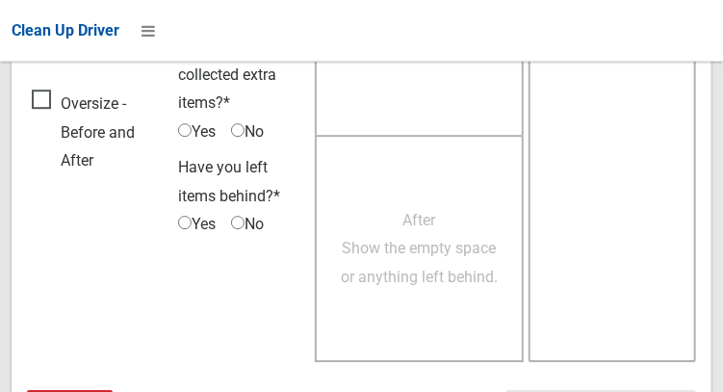
scroll to position [1738, 0]
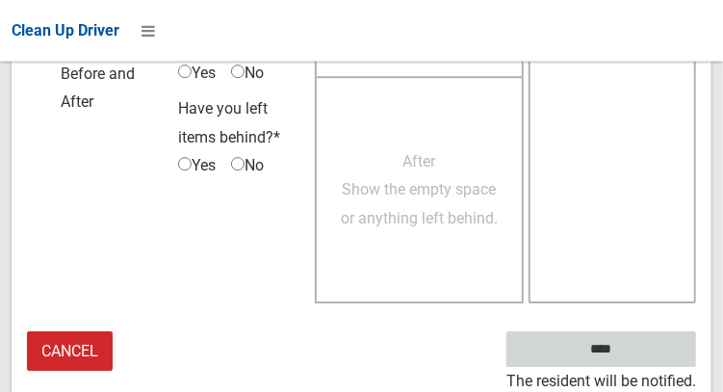
click at [630, 356] on input "****" at bounding box center [602, 349] width 190 height 36
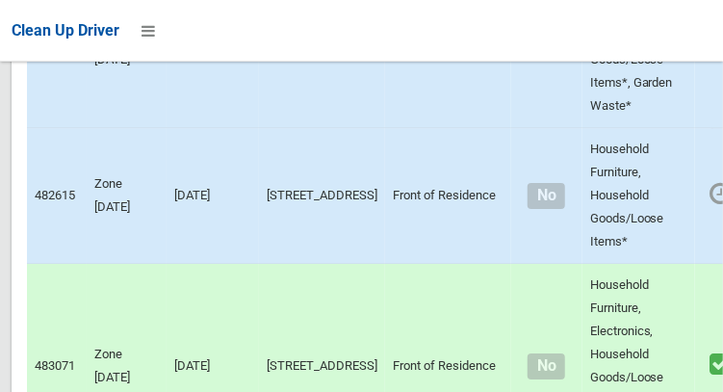
scroll to position [1842, 0]
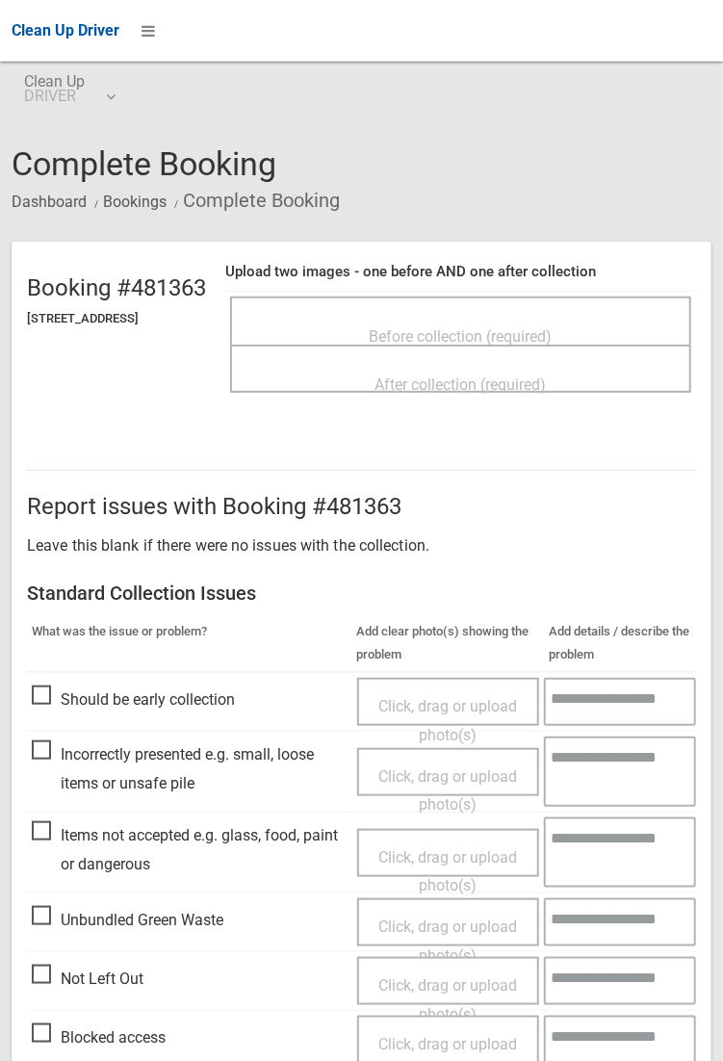
click at [694, 391] on textarea at bounding box center [620, 981] width 152 height 48
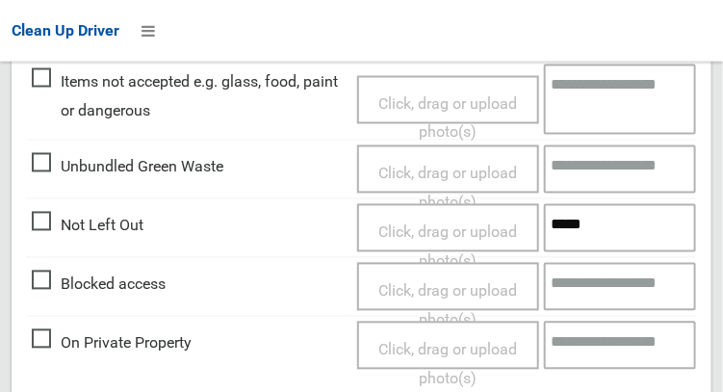
scroll to position [751, 0]
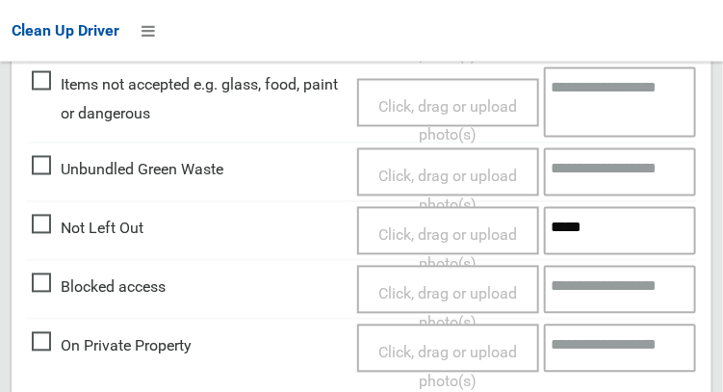
click at [573, 372] on textarea at bounding box center [620, 348] width 152 height 48
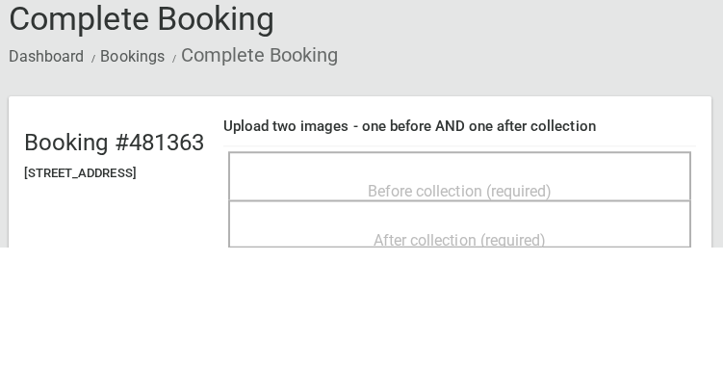
scroll to position [920, 0]
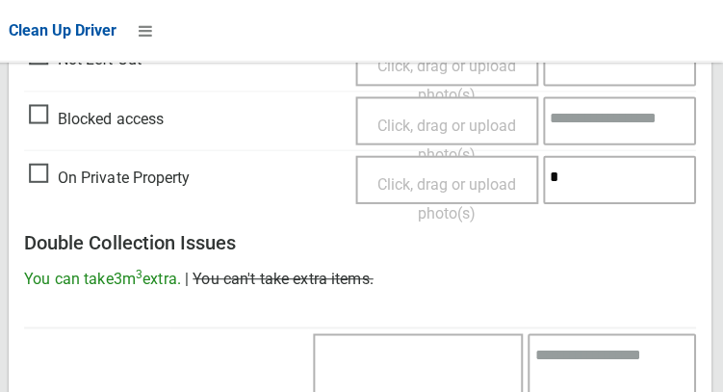
click at [517, 201] on span "Click, drag or upload photo(s)" at bounding box center [448, 197] width 139 height 47
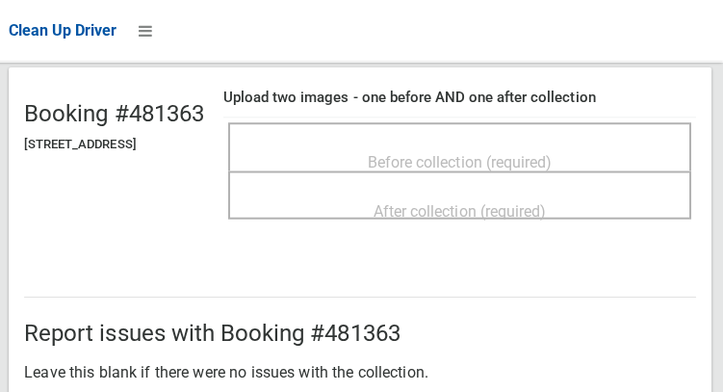
scroll to position [0, 0]
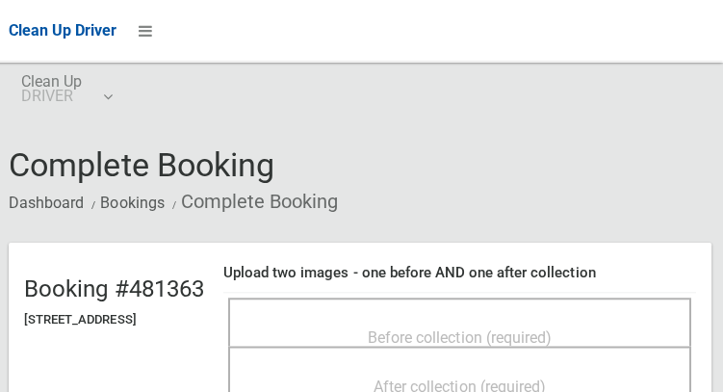
click at [545, 334] on div "Before collection (required)" at bounding box center [460, 336] width 419 height 36
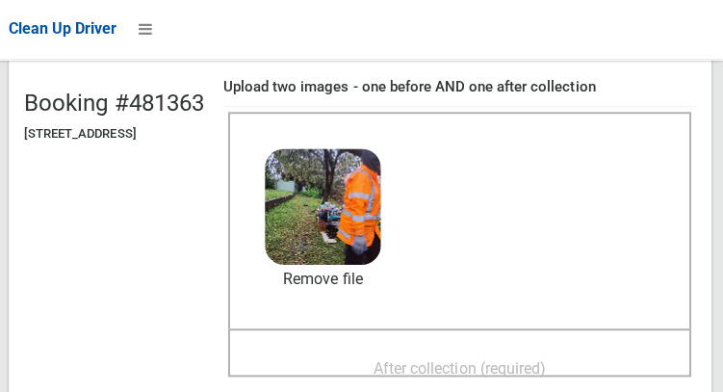
scroll to position [196, 0]
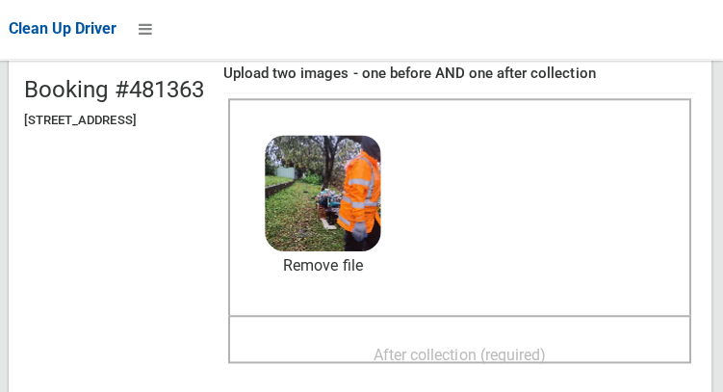
click at [547, 365] on span "After collection (required)" at bounding box center [461, 356] width 171 height 18
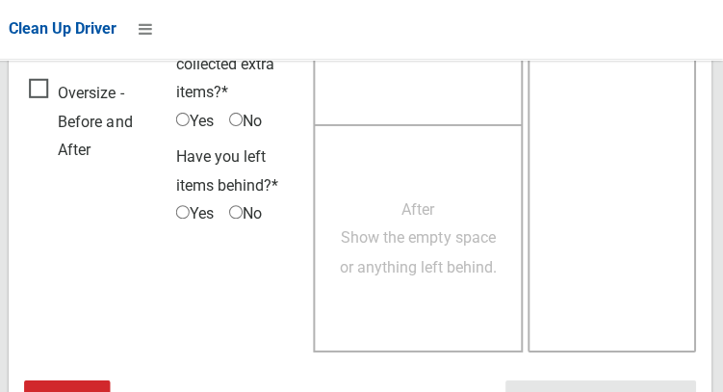
scroll to position [1755, 0]
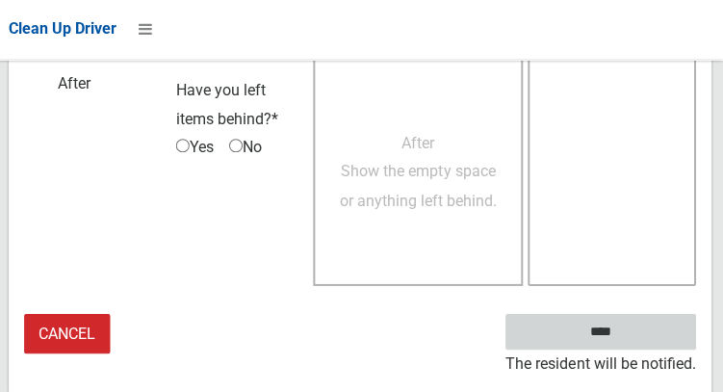
click at [665, 344] on input "****" at bounding box center [602, 333] width 190 height 36
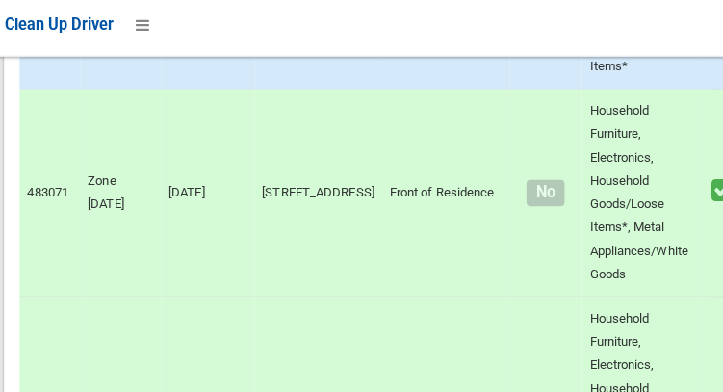
scroll to position [2045, 0]
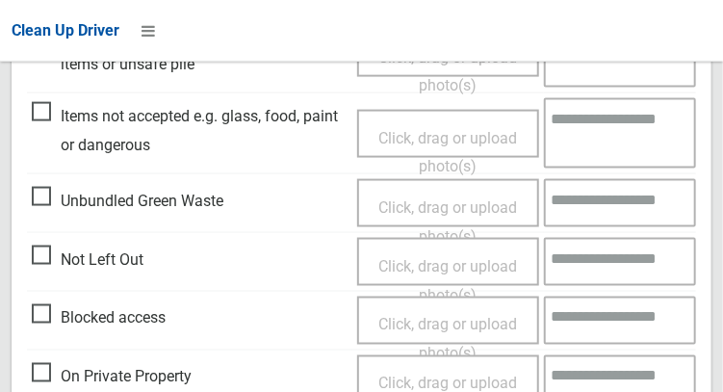
scroll to position [719, 0]
click at [400, 278] on span "Click, drag or upload photo(s)" at bounding box center [448, 280] width 139 height 47
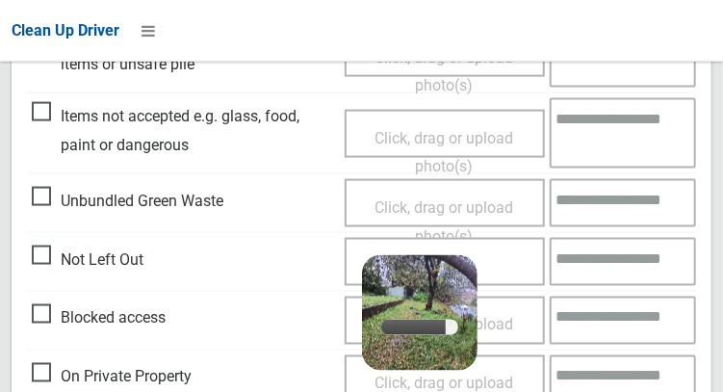
click at [420, 391] on span "Click, drag or upload photo(s)" at bounding box center [445, 398] width 139 height 47
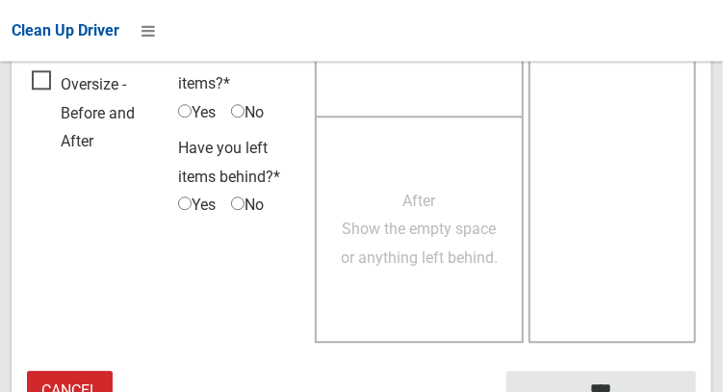
scroll to position [1419, 0]
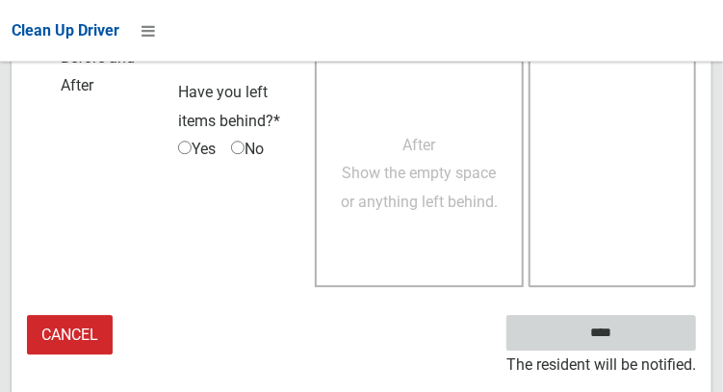
click at [630, 351] on input "****" at bounding box center [602, 333] width 190 height 36
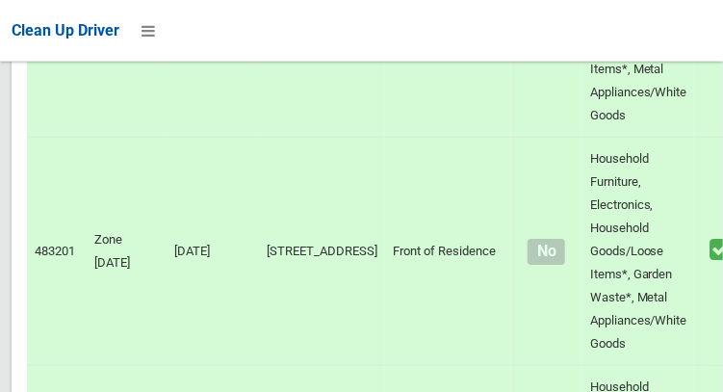
scroll to position [2178, 0]
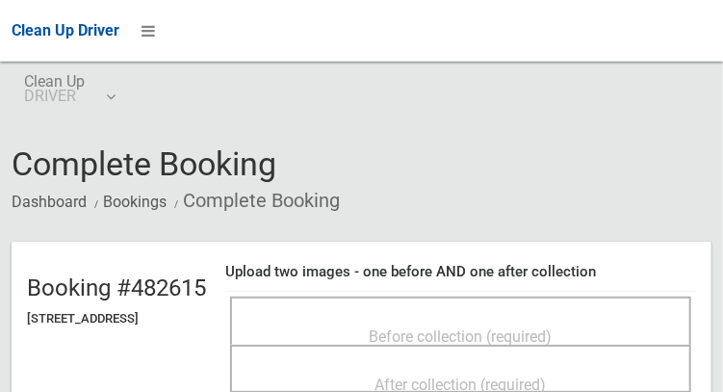
click at [634, 346] on div "Before collection (required)" at bounding box center [460, 336] width 419 height 36
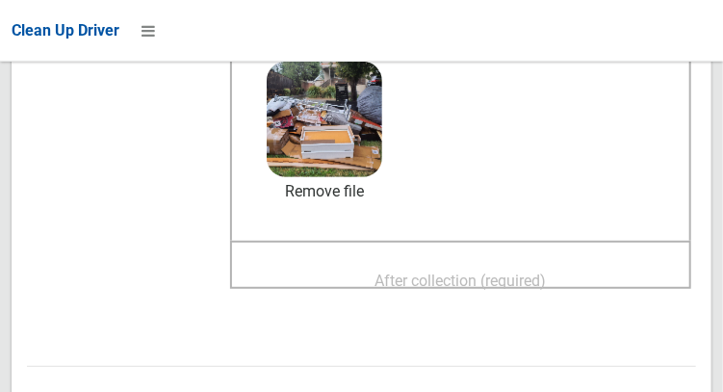
scroll to position [272, 0]
click at [547, 290] on span "After collection (required)" at bounding box center [461, 281] width 171 height 18
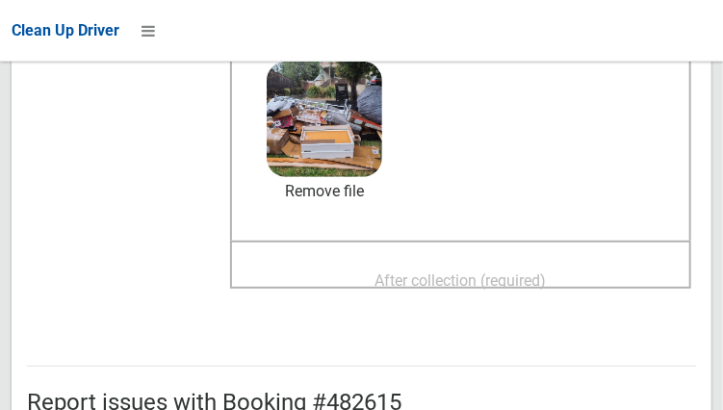
click at [530, 290] on span "After collection (required)" at bounding box center [461, 281] width 171 height 18
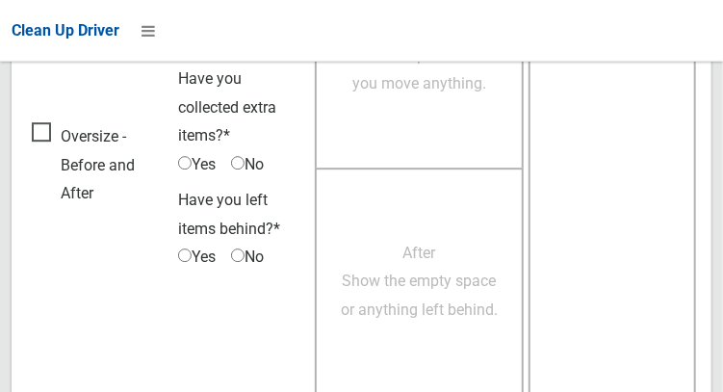
scroll to position [1755, 0]
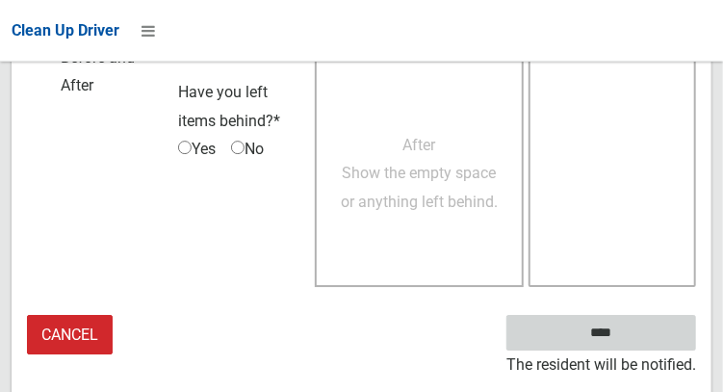
click at [652, 351] on input "****" at bounding box center [602, 333] width 190 height 36
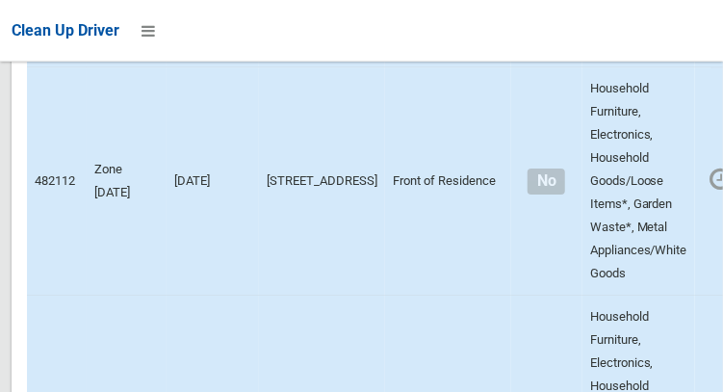
scroll to position [13198, 0]
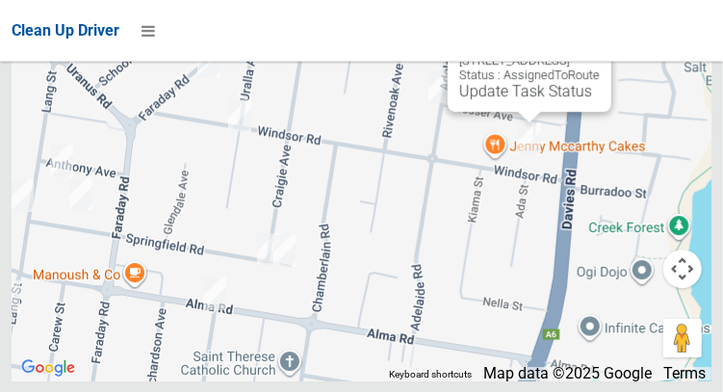
click at [600, 53] on button "Close" at bounding box center [577, 30] width 46 height 46
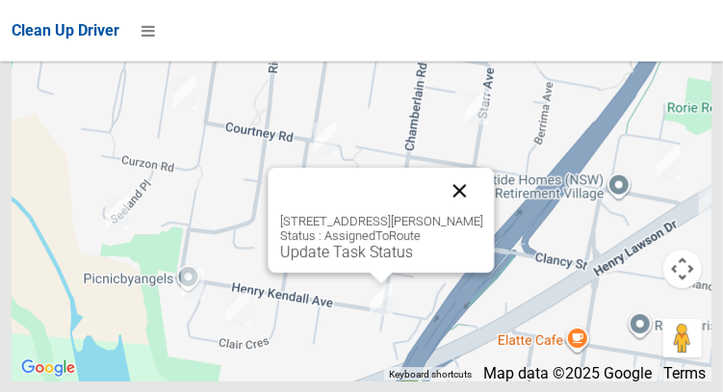
click at [483, 214] on button "Close" at bounding box center [459, 191] width 46 height 46
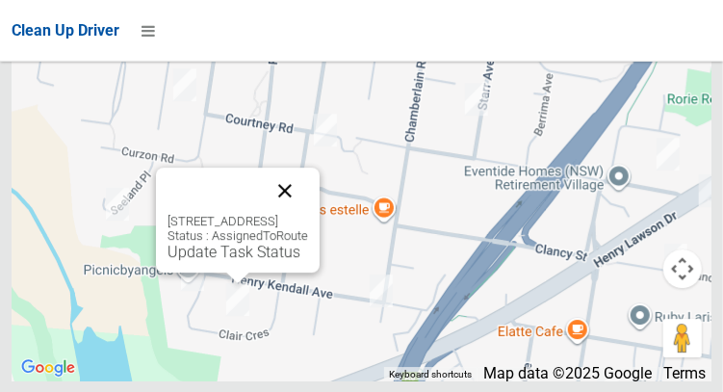
click at [308, 214] on button "Close" at bounding box center [285, 191] width 46 height 46
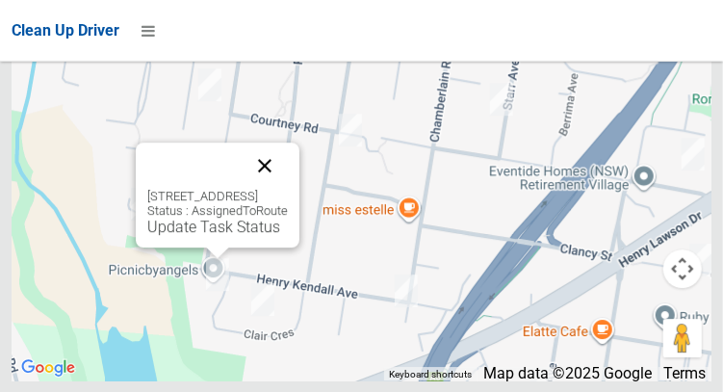
click at [288, 189] on button "Close" at bounding box center [265, 166] width 46 height 46
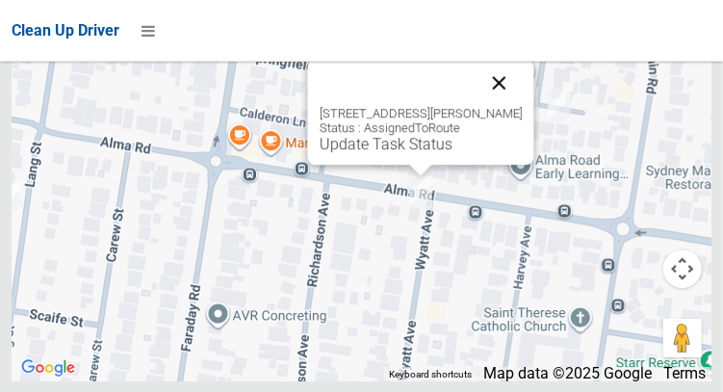
click at [504, 106] on button "Close" at bounding box center [499, 83] width 46 height 46
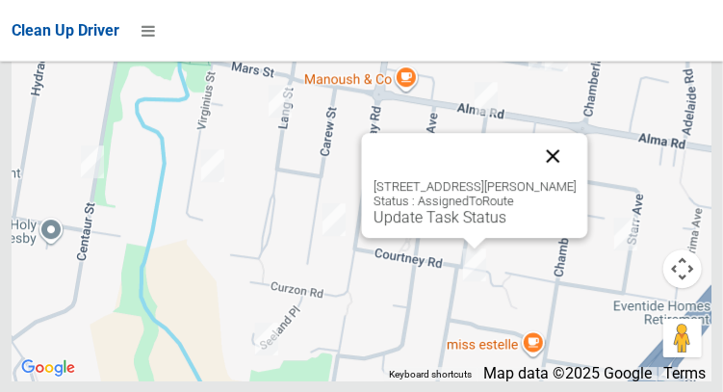
click at [576, 179] on button "Close" at bounding box center [553, 156] width 46 height 46
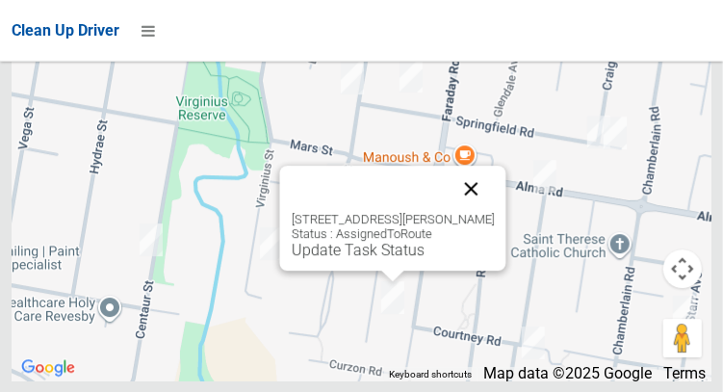
click at [491, 212] on button "Close" at bounding box center [471, 189] width 46 height 46
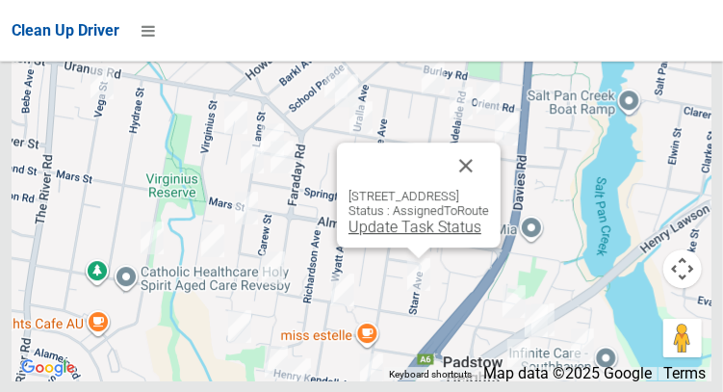
click at [413, 236] on link "Update Task Status" at bounding box center [415, 227] width 133 height 18
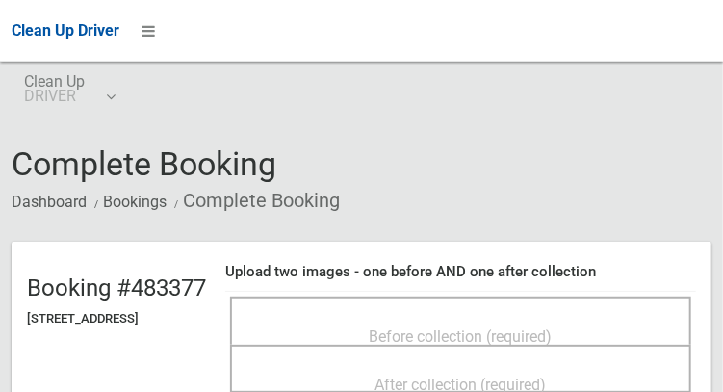
click at [520, 330] on span "Before collection (required)" at bounding box center [461, 336] width 183 height 18
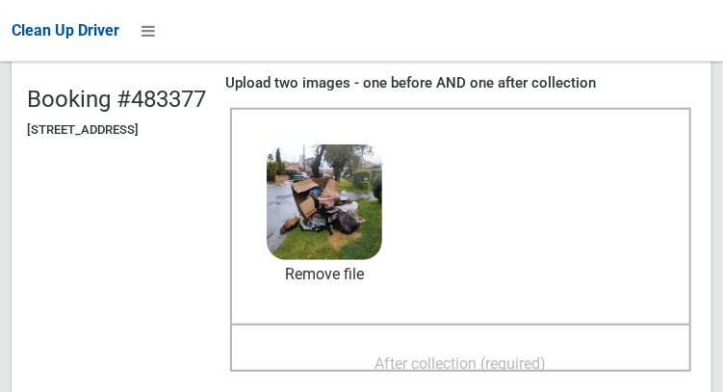
scroll to position [196, 0]
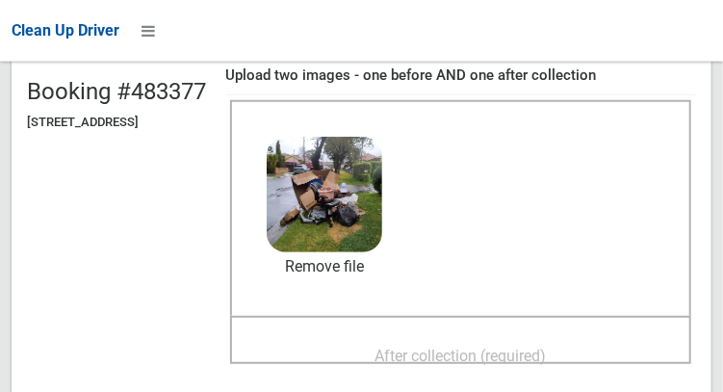
click at [547, 348] on span "After collection (required)" at bounding box center [461, 356] width 171 height 18
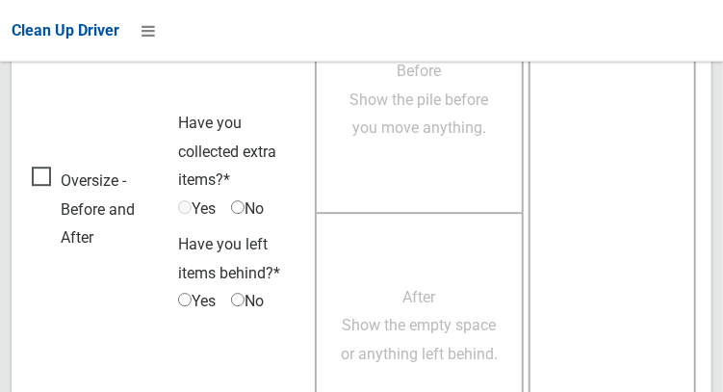
scroll to position [1738, 0]
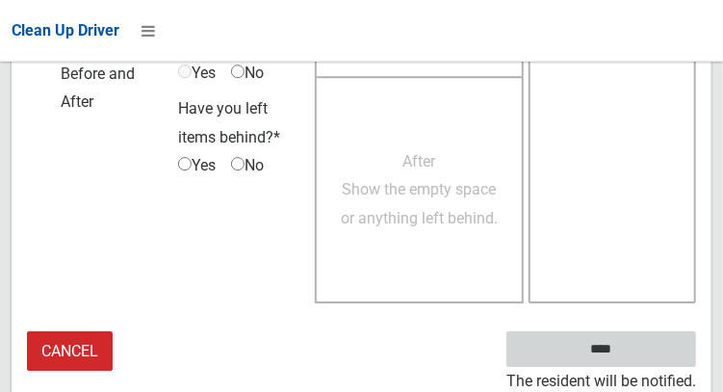
click at [637, 355] on input "****" at bounding box center [602, 349] width 190 height 36
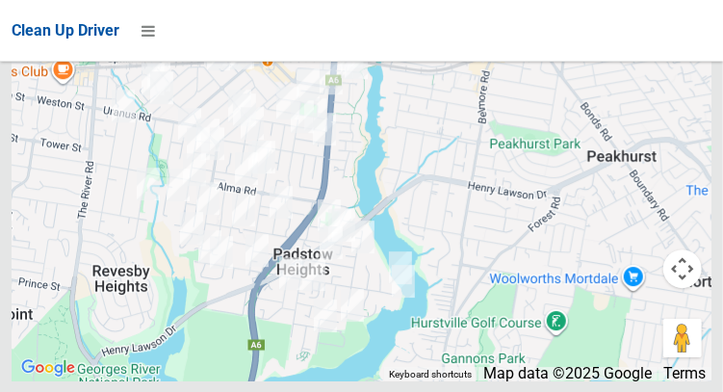
scroll to position [13198, 0]
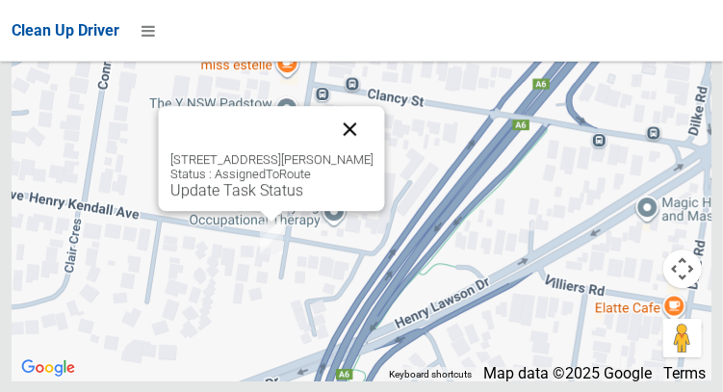
click at [373, 152] on button "Close" at bounding box center [350, 129] width 46 height 46
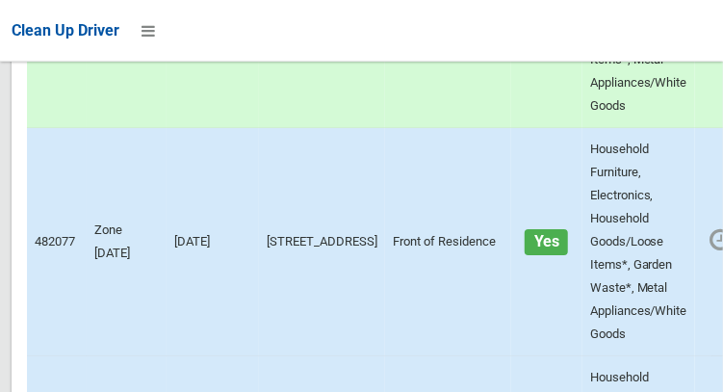
scroll to position [4203, 0]
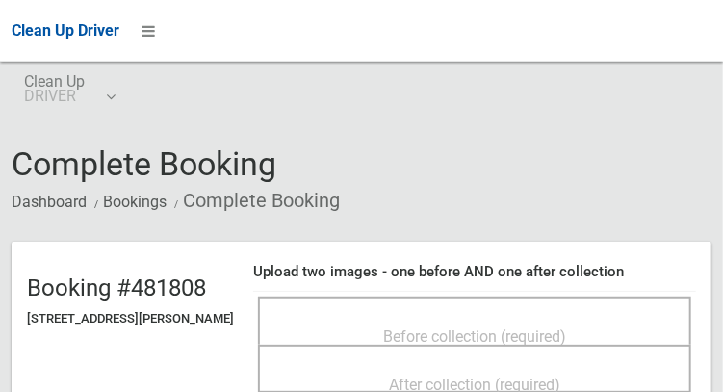
click at [523, 344] on span "Before collection (required)" at bounding box center [474, 336] width 183 height 18
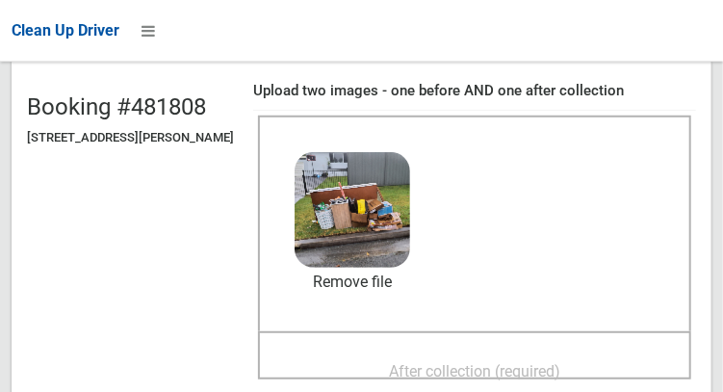
scroll to position [184, 0]
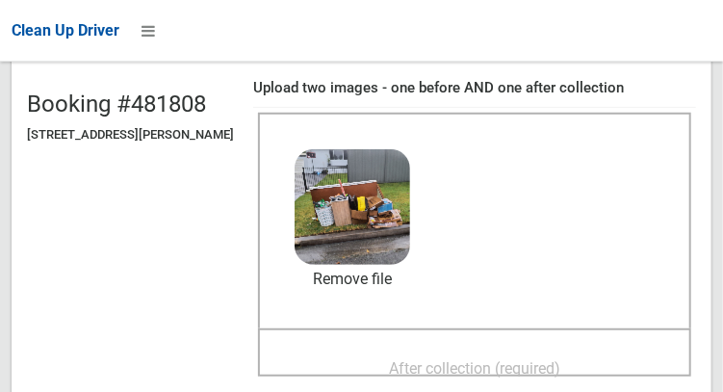
click at [475, 375] on span "After collection (required)" at bounding box center [474, 368] width 171 height 18
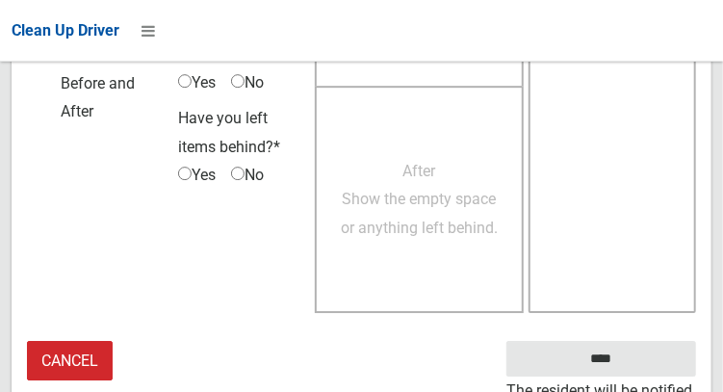
scroll to position [1755, 0]
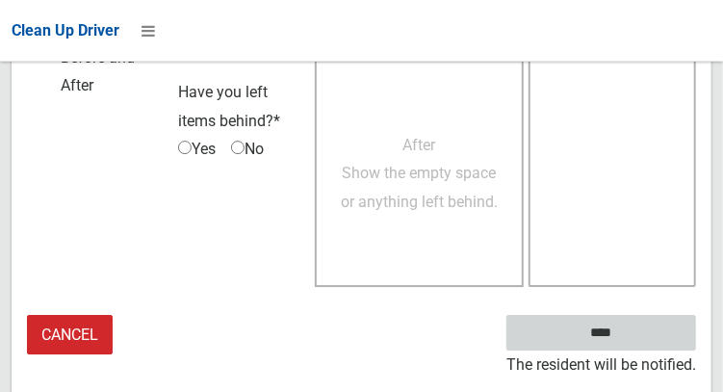
click at [559, 338] on input "****" at bounding box center [602, 333] width 190 height 36
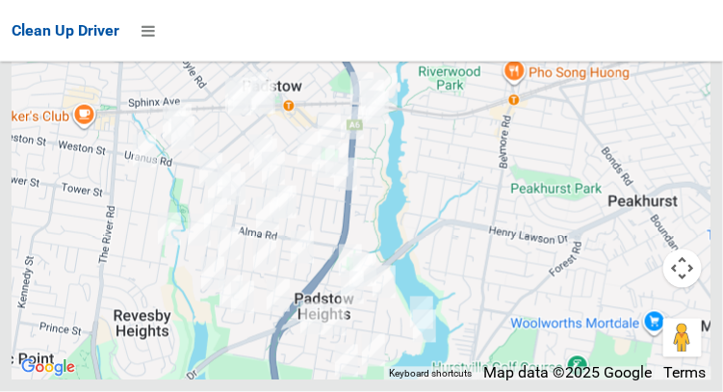
scroll to position [13198, 0]
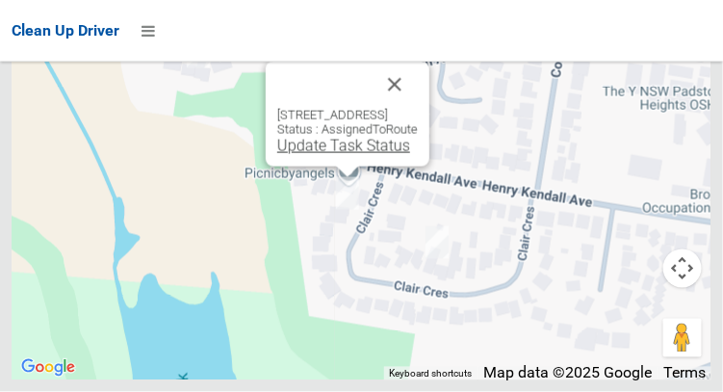
click at [304, 155] on link "Update Task Status" at bounding box center [343, 146] width 133 height 18
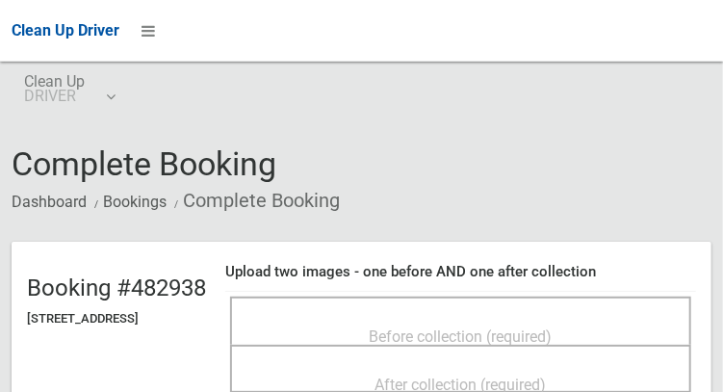
click at [553, 327] on span "Before collection (required)" at bounding box center [461, 336] width 183 height 18
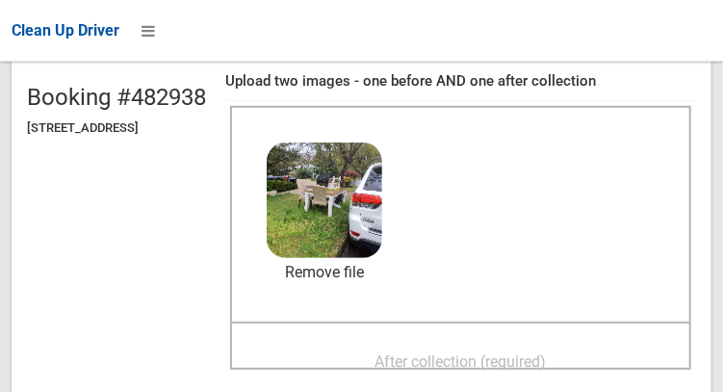
scroll to position [196, 0]
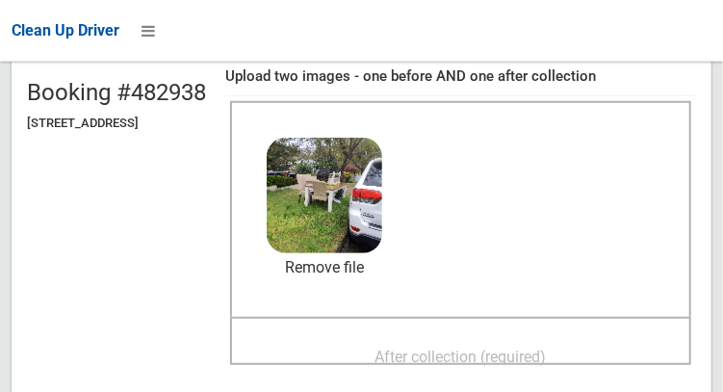
click at [523, 348] on span "After collection (required)" at bounding box center [461, 357] width 171 height 18
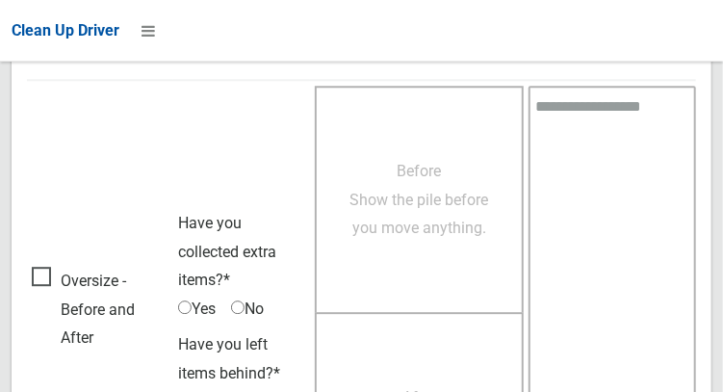
scroll to position [1738, 0]
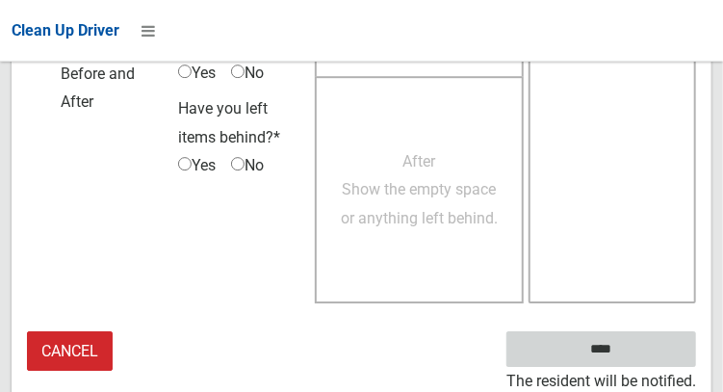
click at [555, 347] on input "****" at bounding box center [602, 349] width 190 height 36
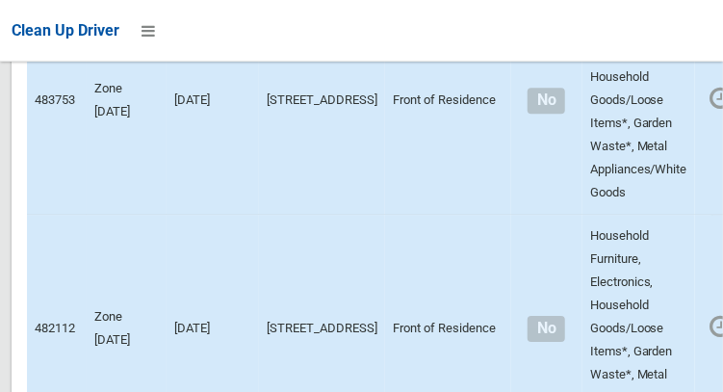
scroll to position [13198, 0]
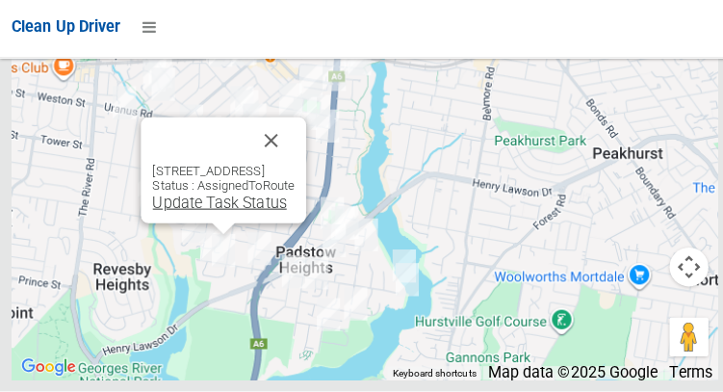
click at [198, 214] on link "Update Task Status" at bounding box center [217, 205] width 133 height 18
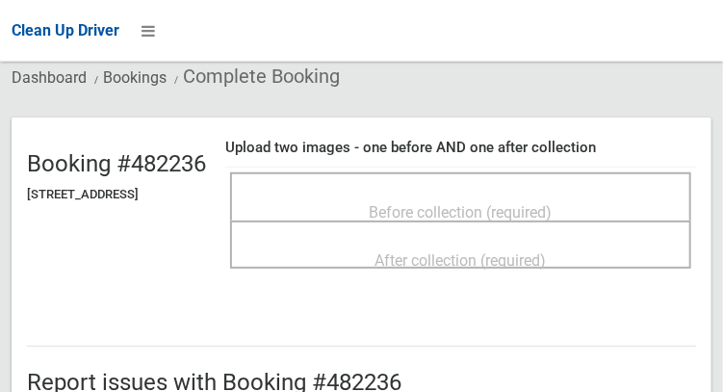
scroll to position [124, 0]
click at [537, 214] on span "Before collection (required)" at bounding box center [461, 212] width 183 height 18
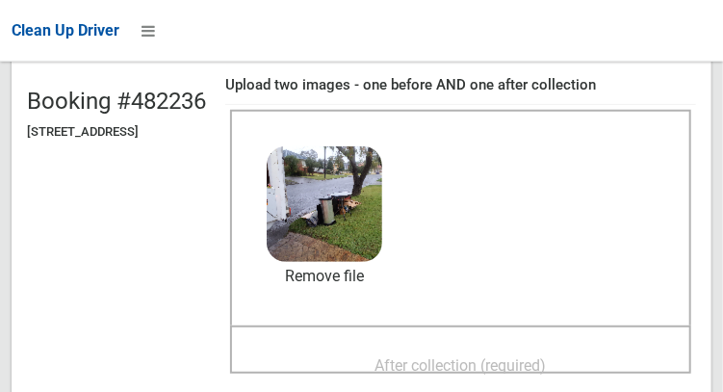
scroll to position [246, 0]
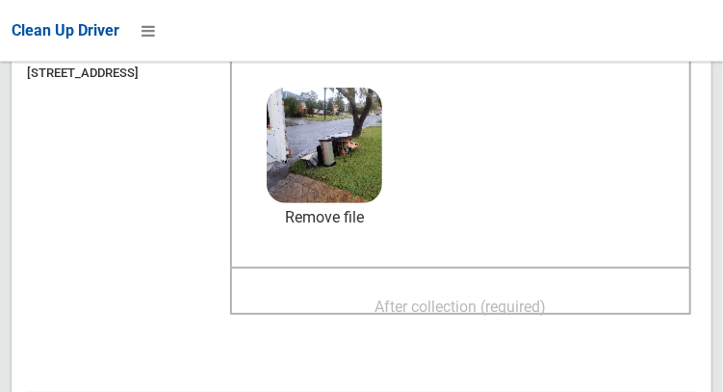
click at [547, 299] on span "After collection (required)" at bounding box center [461, 307] width 171 height 18
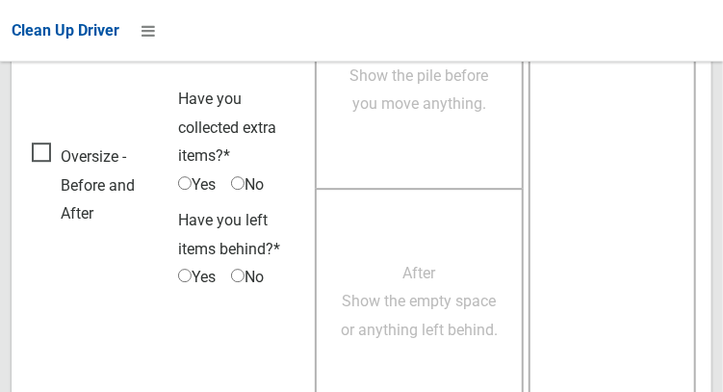
scroll to position [1738, 0]
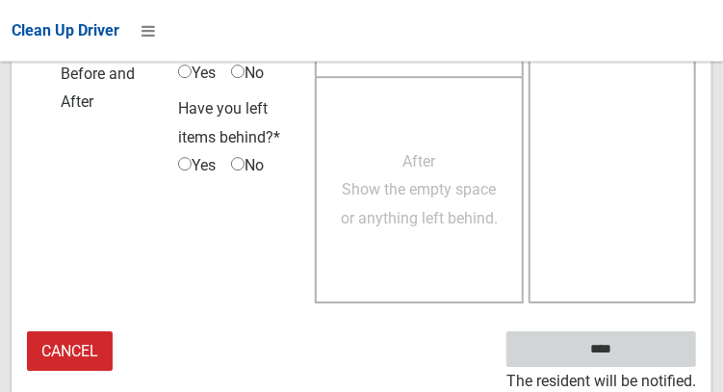
click at [639, 353] on input "****" at bounding box center [602, 349] width 190 height 36
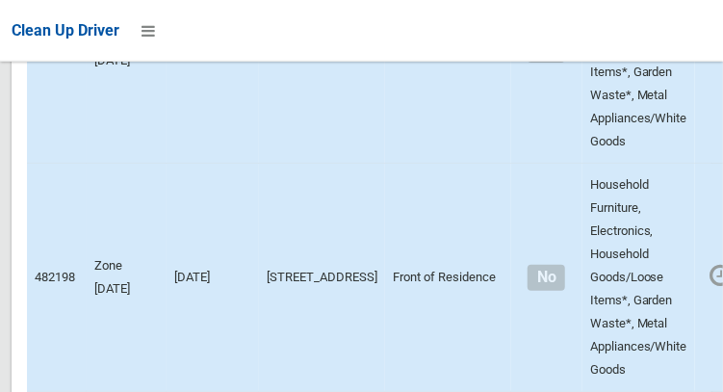
scroll to position [13198, 0]
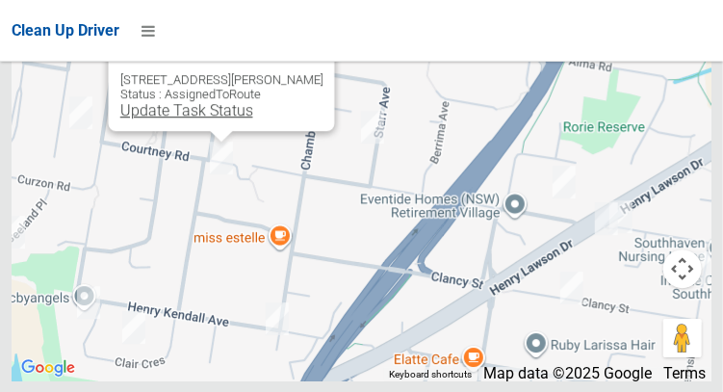
click at [177, 119] on link "Update Task Status" at bounding box center [185, 110] width 133 height 18
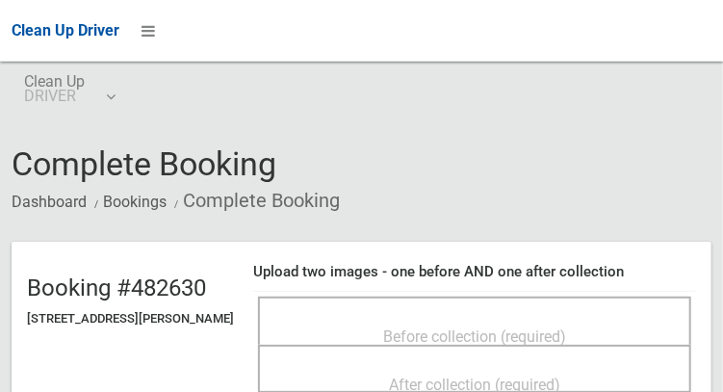
click at [547, 346] on span "Before collection (required)" at bounding box center [474, 336] width 183 height 18
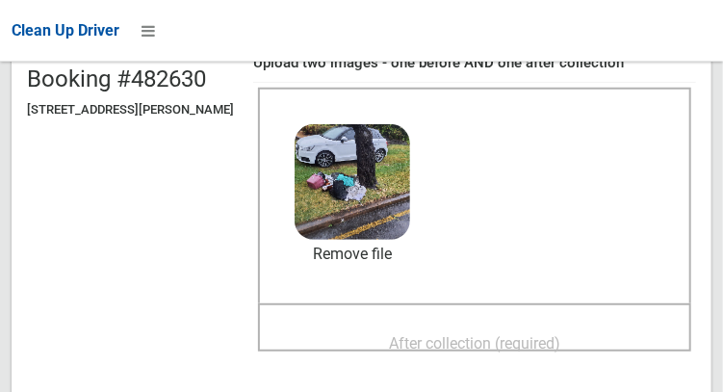
scroll to position [214, 0]
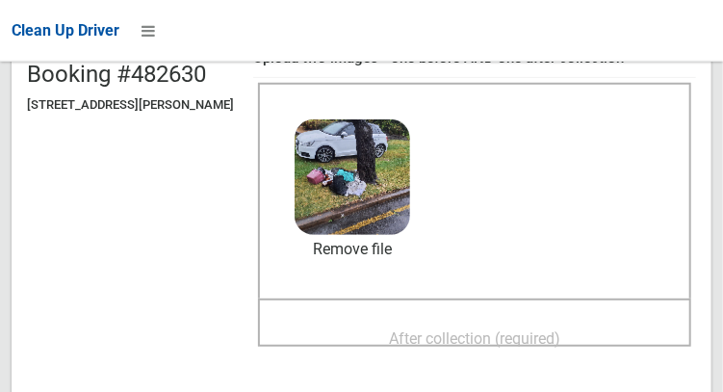
click at [520, 347] on span "After collection (required)" at bounding box center [474, 338] width 171 height 18
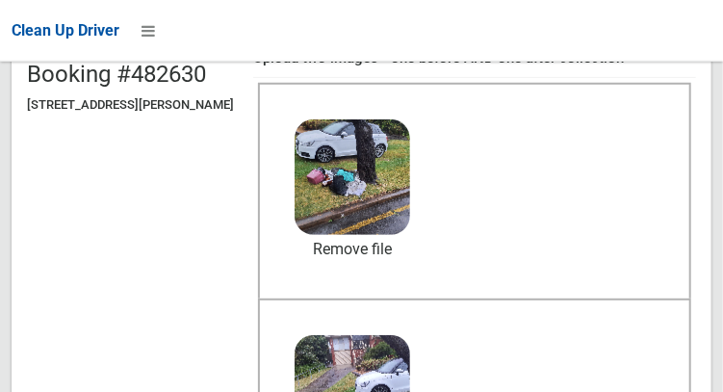
click at [125, 391] on header "Booking #482630 3 Connolly Avenue, PADSTOW HEIGHTS NSW 2211 Upload two images -…" at bounding box center [362, 291] width 700 height 527
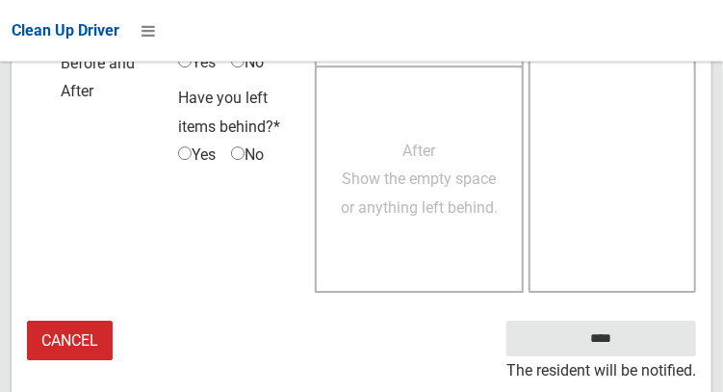
scroll to position [1755, 0]
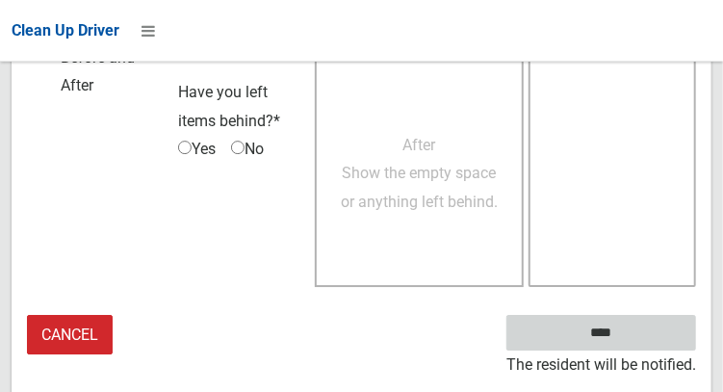
click at [630, 345] on input "****" at bounding box center [602, 333] width 190 height 36
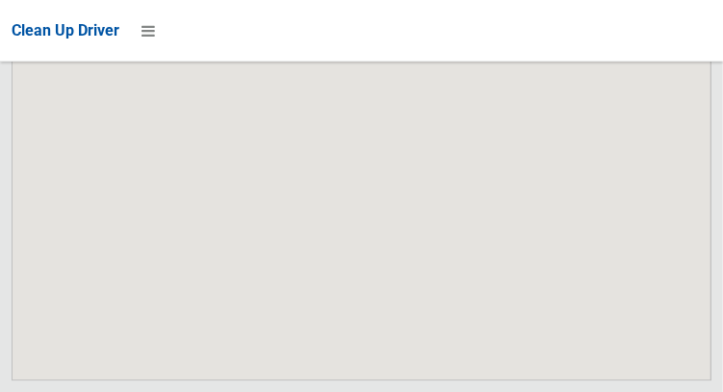
scroll to position [13198, 0]
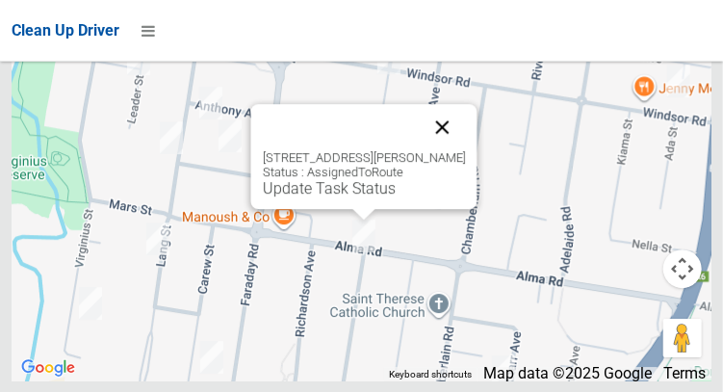
click at [441, 150] on button "Close" at bounding box center [442, 127] width 46 height 46
click at [365, 197] on link "Update Task Status" at bounding box center [328, 188] width 133 height 18
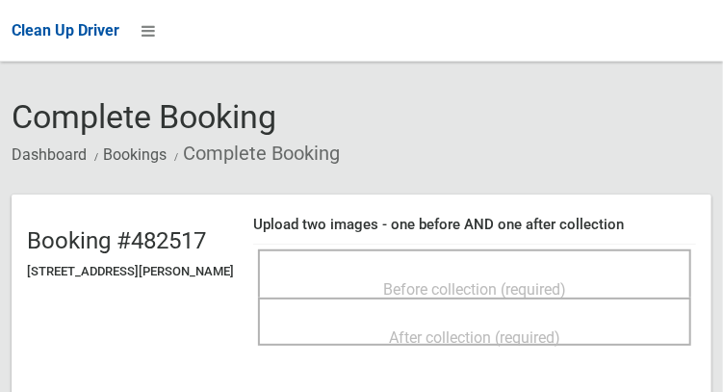
scroll to position [48, 0]
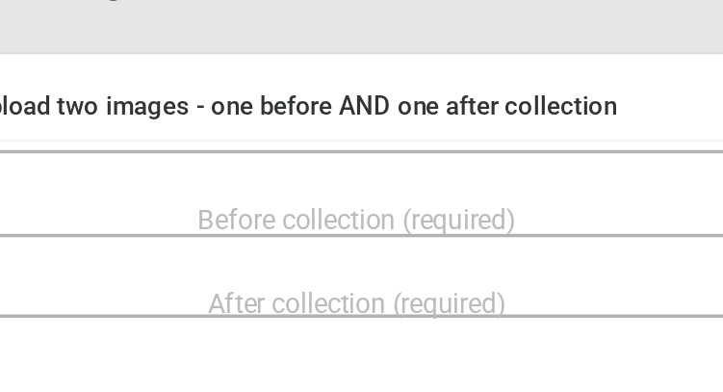
click at [554, 272] on div "Before collection (required)" at bounding box center [474, 288] width 391 height 36
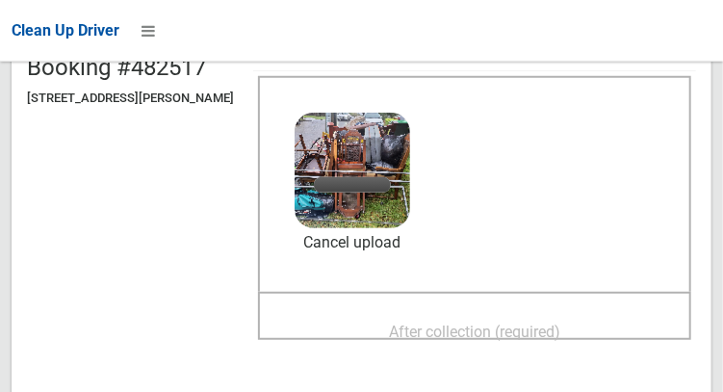
scroll to position [219, 0]
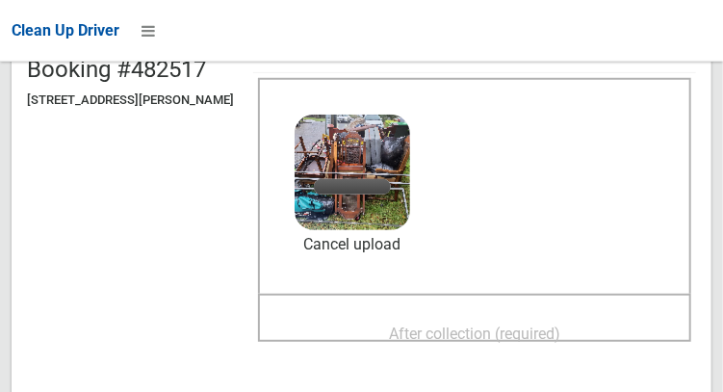
click at [434, 326] on span "After collection (required)" at bounding box center [474, 334] width 171 height 18
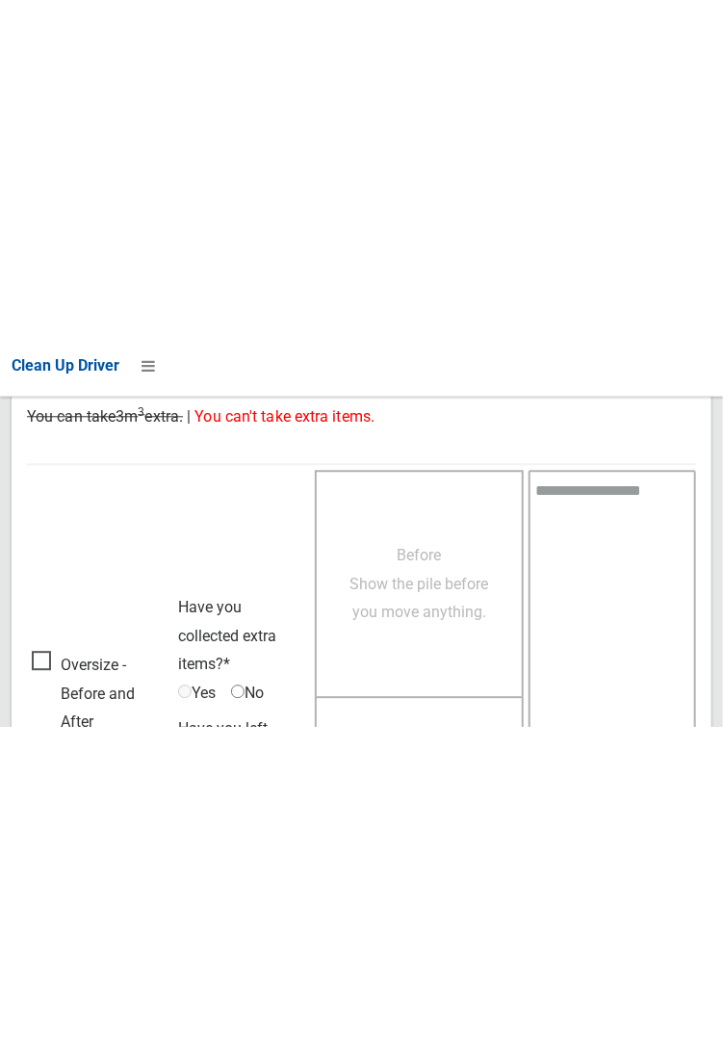
scroll to position [1112, 0]
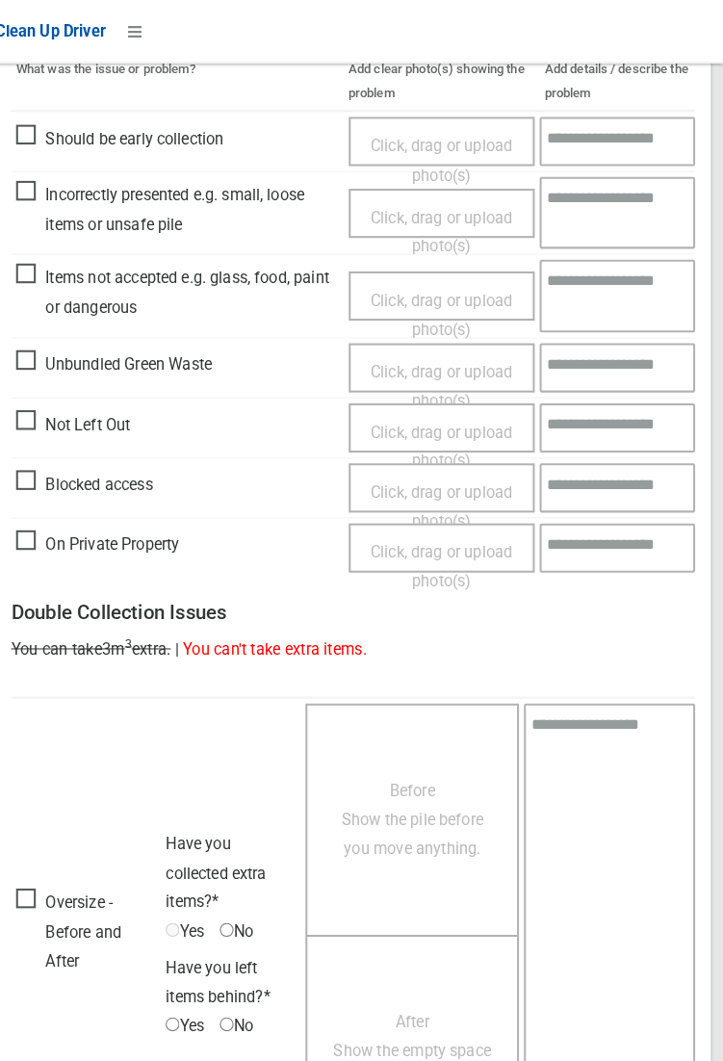
click at [491, 391] on span "After Show the empty space or anything left behind." at bounding box center [419, 1028] width 157 height 75
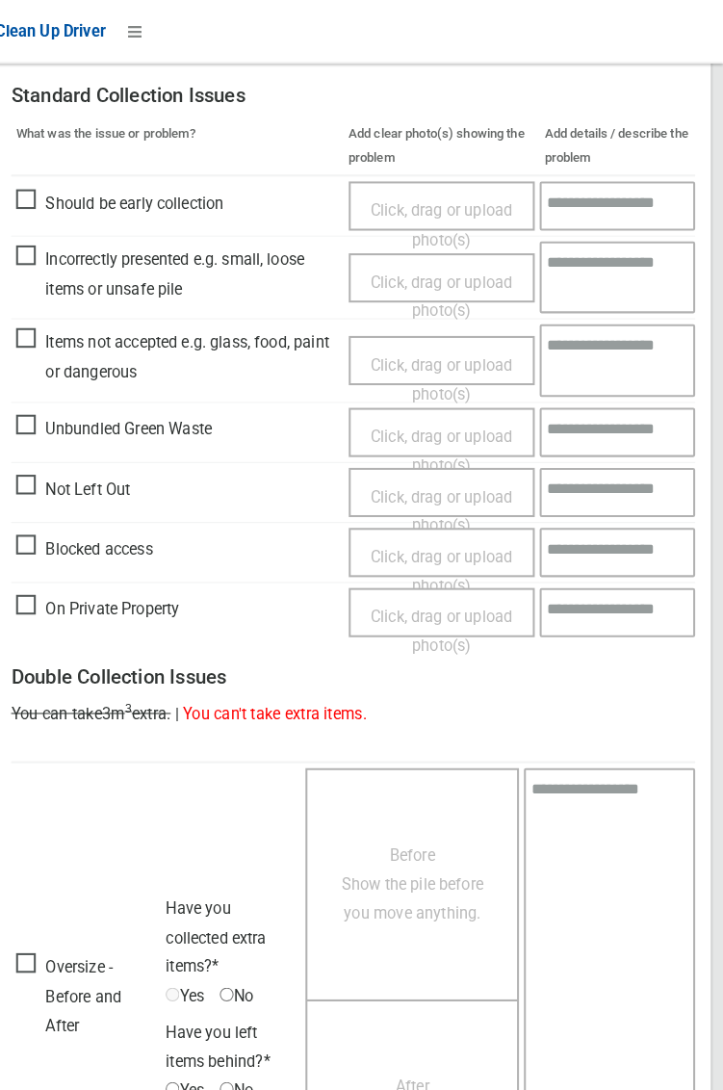
scroll to position [836, 0]
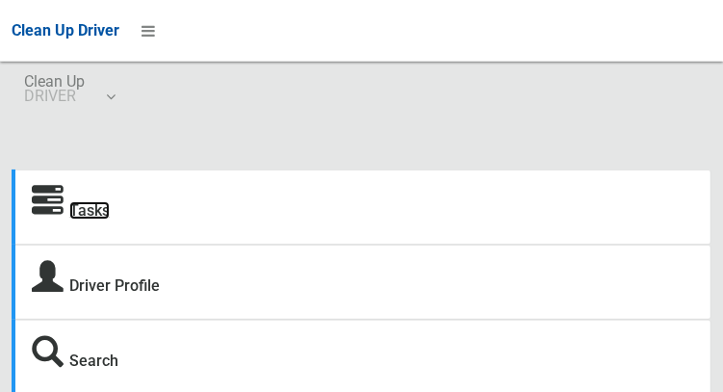
click at [110, 214] on link "Tasks" at bounding box center [89, 210] width 40 height 18
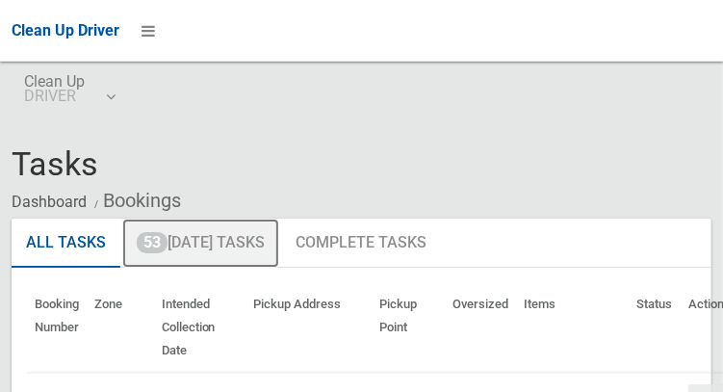
click at [252, 251] on link "53 Today's Tasks" at bounding box center [200, 244] width 157 height 50
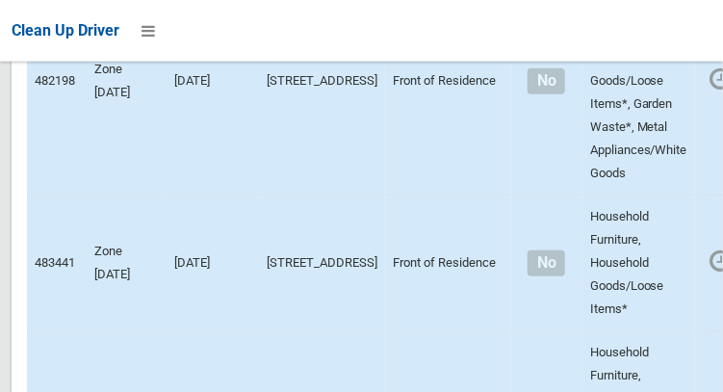
scroll to position [13198, 0]
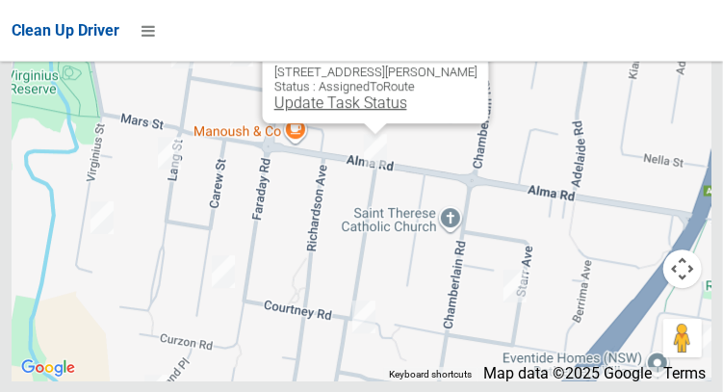
click at [366, 112] on link "Update Task Status" at bounding box center [340, 102] width 133 height 18
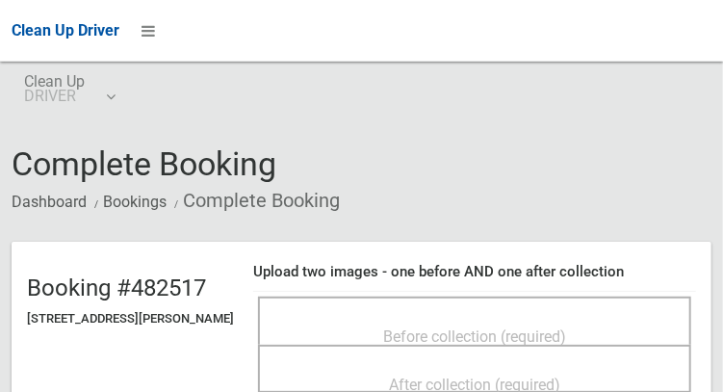
click at [465, 327] on span "Before collection (required)" at bounding box center [474, 336] width 183 height 18
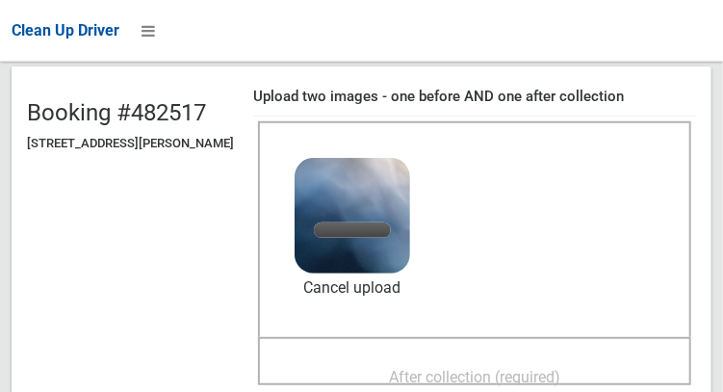
scroll to position [178, 0]
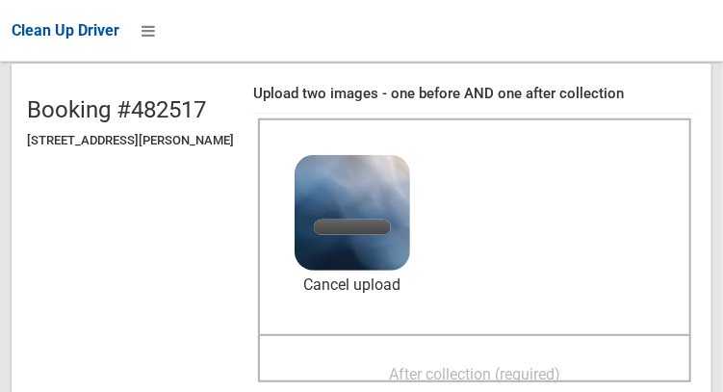
click at [500, 365] on span "After collection (required)" at bounding box center [474, 374] width 171 height 18
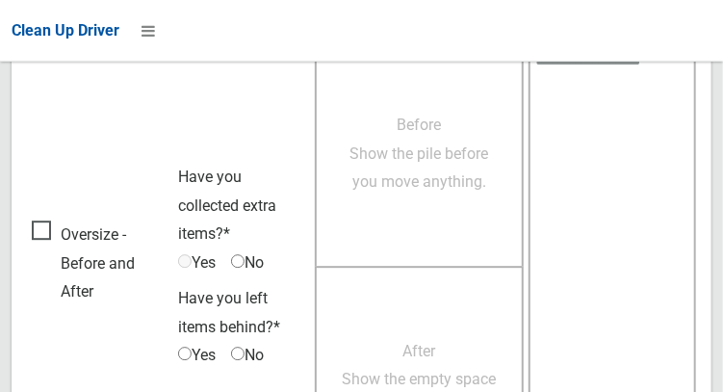
scroll to position [1738, 0]
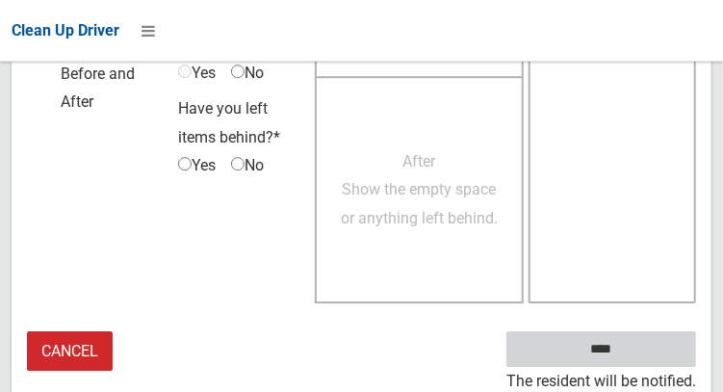
click at [630, 353] on input "****" at bounding box center [602, 349] width 190 height 36
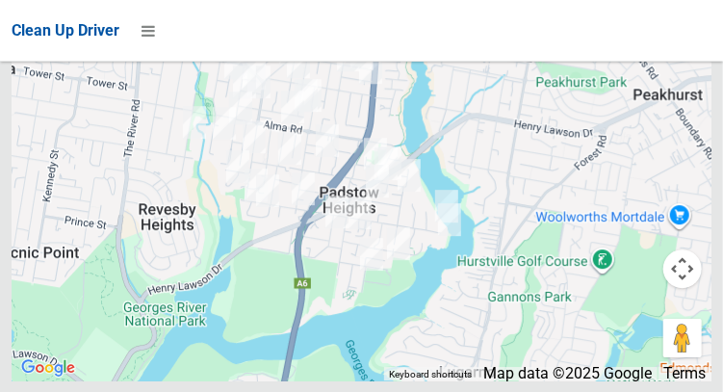
scroll to position [13198, 0]
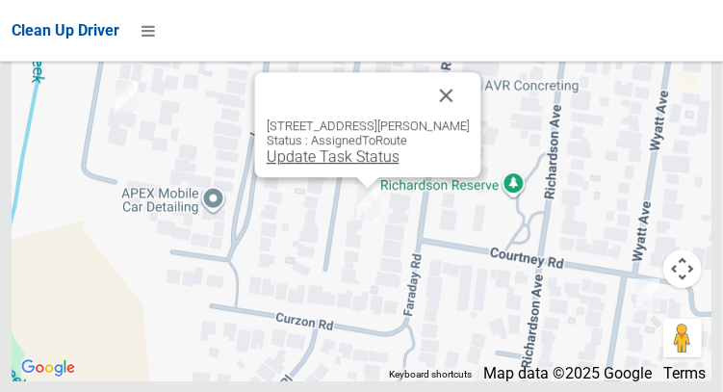
click at [358, 166] on link "Update Task Status" at bounding box center [332, 156] width 133 height 18
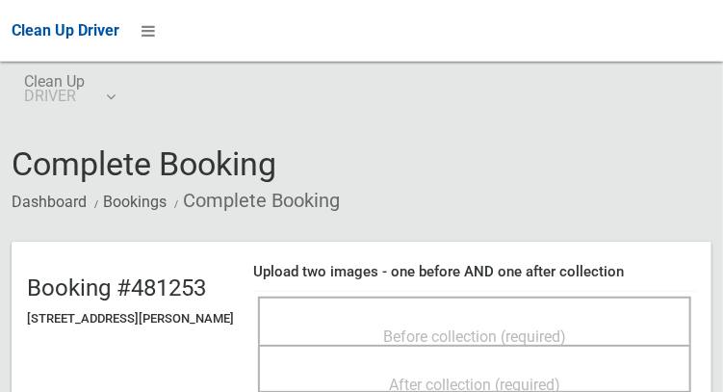
click at [506, 327] on span "Before collection (required)" at bounding box center [474, 336] width 183 height 18
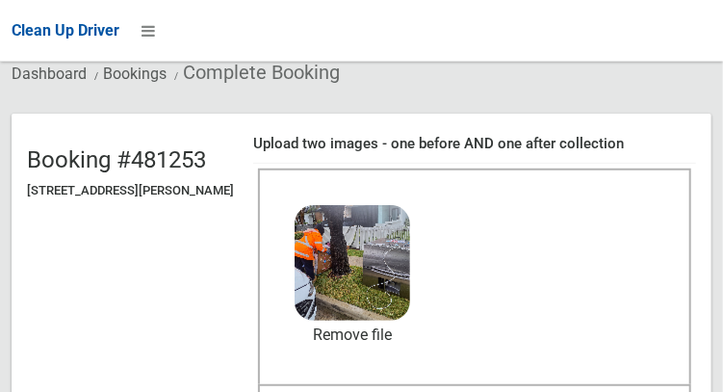
scroll to position [134, 0]
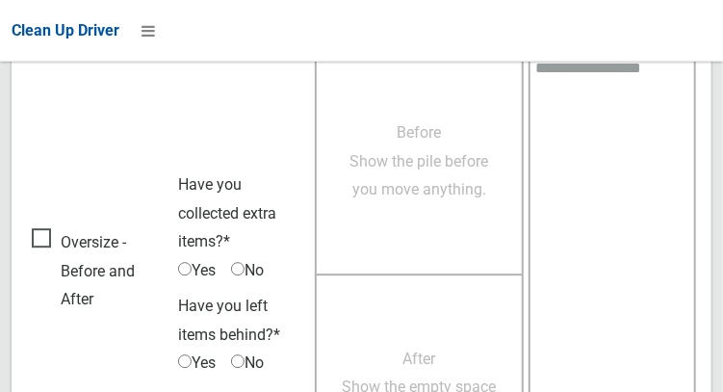
scroll to position [1738, 0]
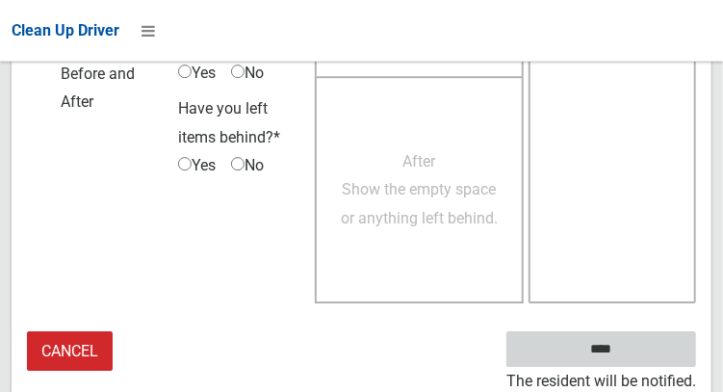
click at [608, 349] on input "****" at bounding box center [602, 349] width 190 height 36
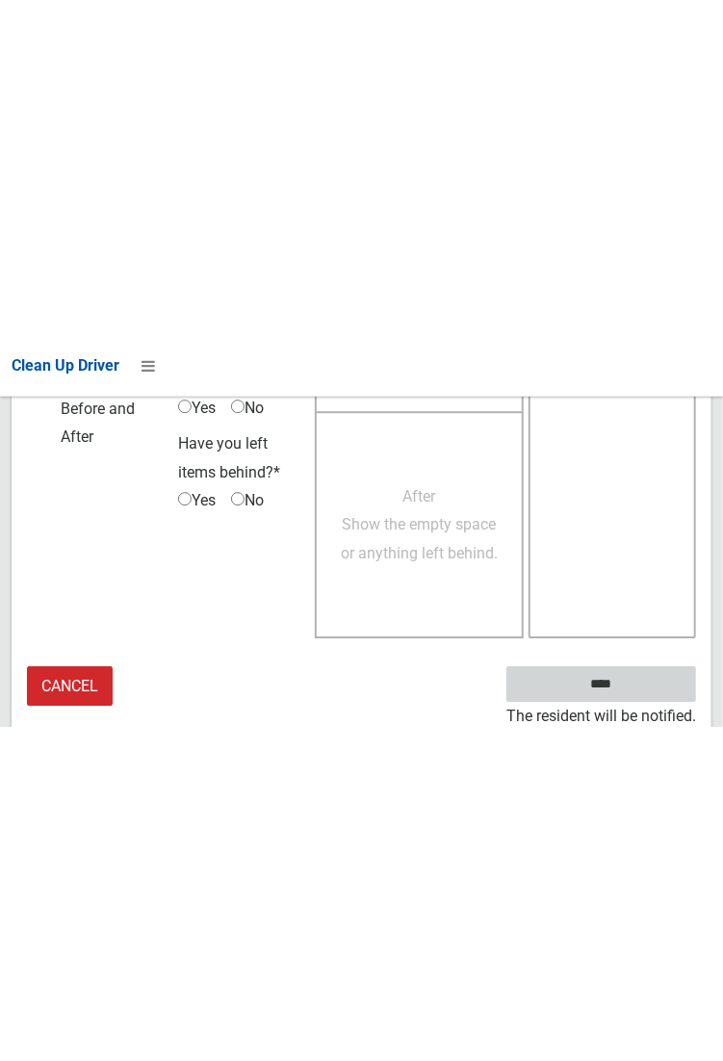
scroll to position [1112, 0]
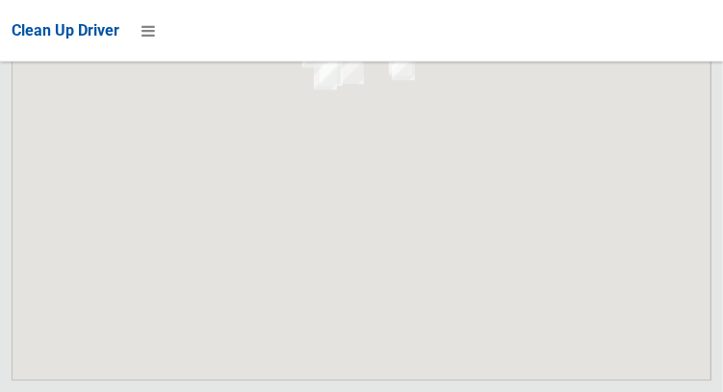
scroll to position [13198, 0]
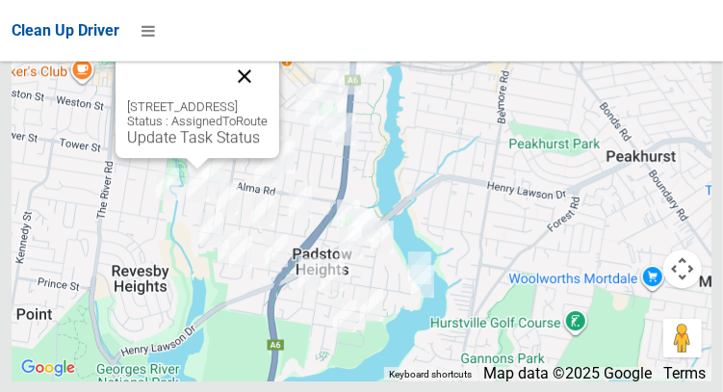
click at [268, 99] on button "Close" at bounding box center [245, 76] width 46 height 46
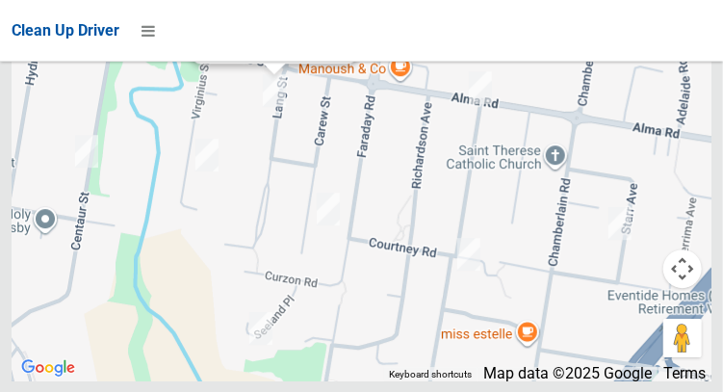
scroll to position [13162, 0]
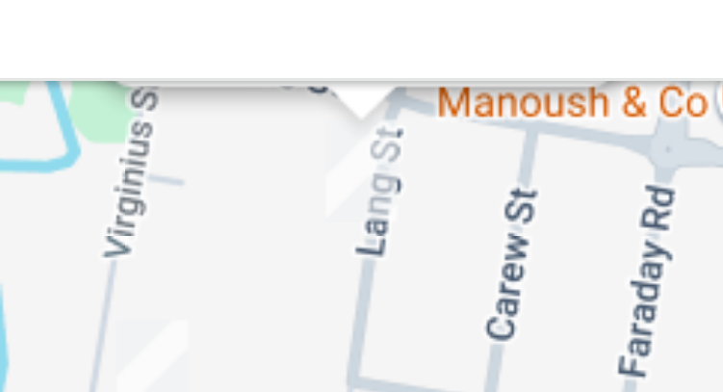
click at [265, 52] on link "Update Task Status" at bounding box center [270, 43] width 133 height 18
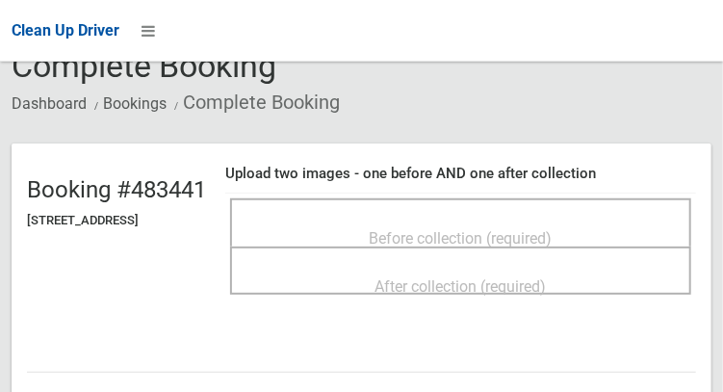
scroll to position [101, 0]
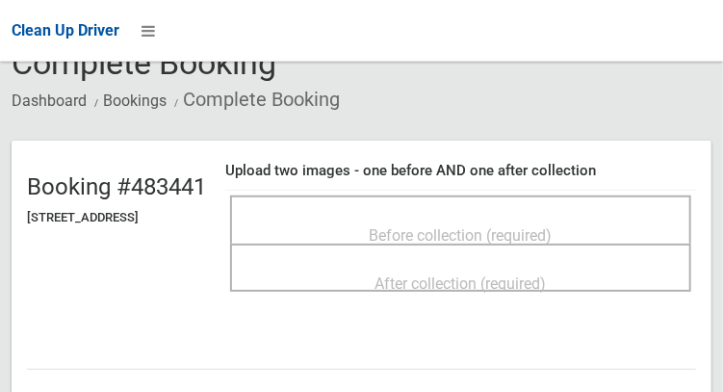
click at [487, 229] on span "Before collection (required)" at bounding box center [461, 235] width 183 height 18
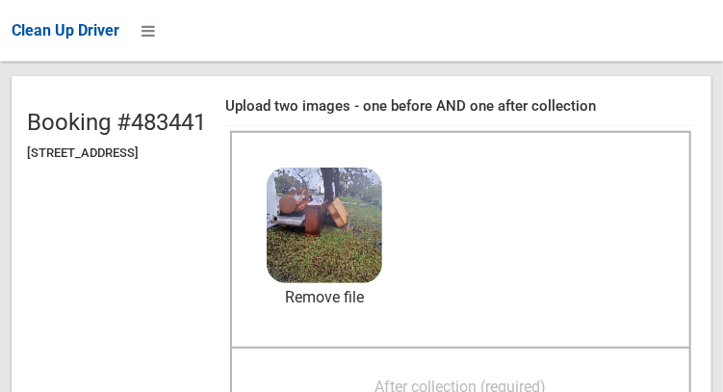
scroll to position [234, 0]
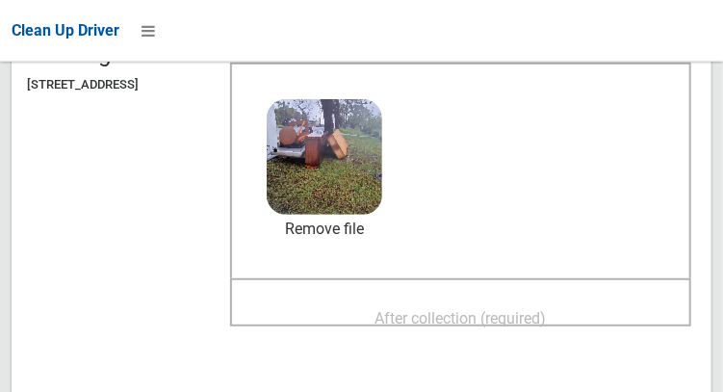
click at [526, 309] on span "After collection (required)" at bounding box center [461, 318] width 171 height 18
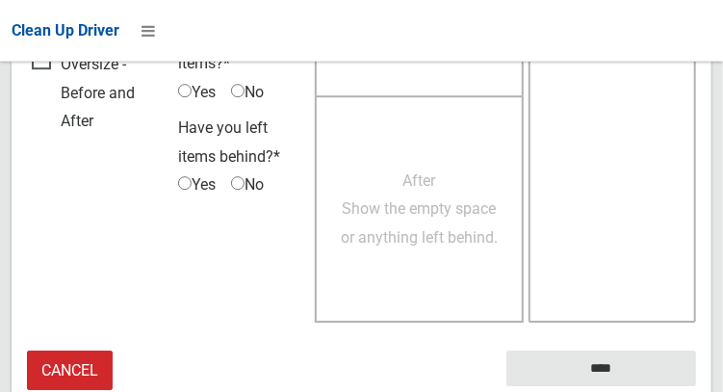
scroll to position [1738, 0]
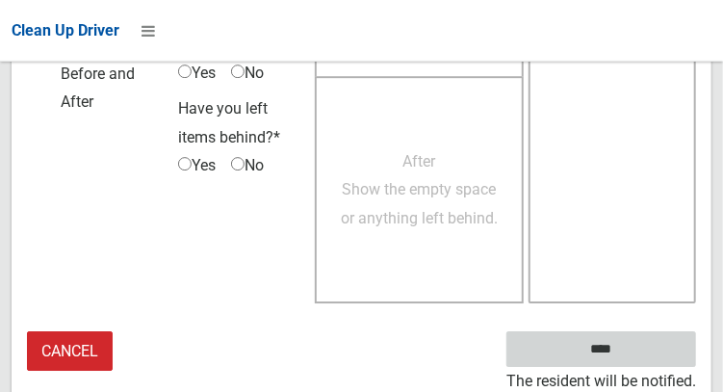
click at [619, 361] on input "****" at bounding box center [602, 349] width 190 height 36
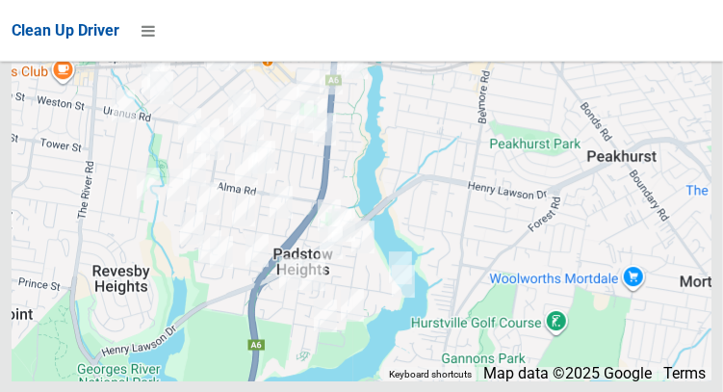
scroll to position [13198, 0]
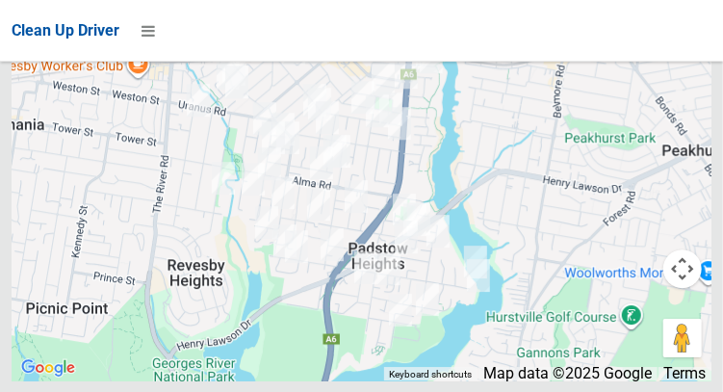
click at [90, 204] on div at bounding box center [362, 140] width 700 height 482
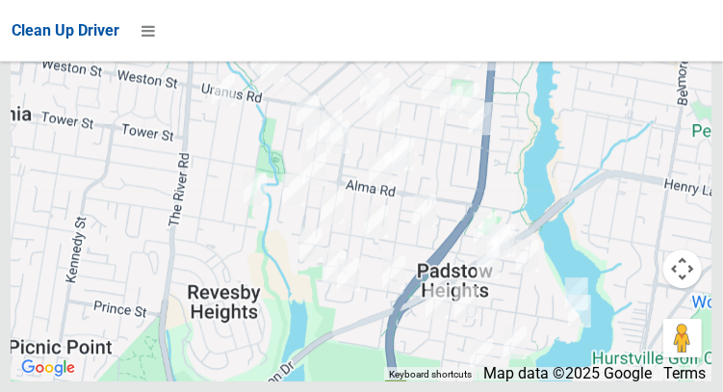
click at [93, 206] on div at bounding box center [362, 140] width 700 height 482
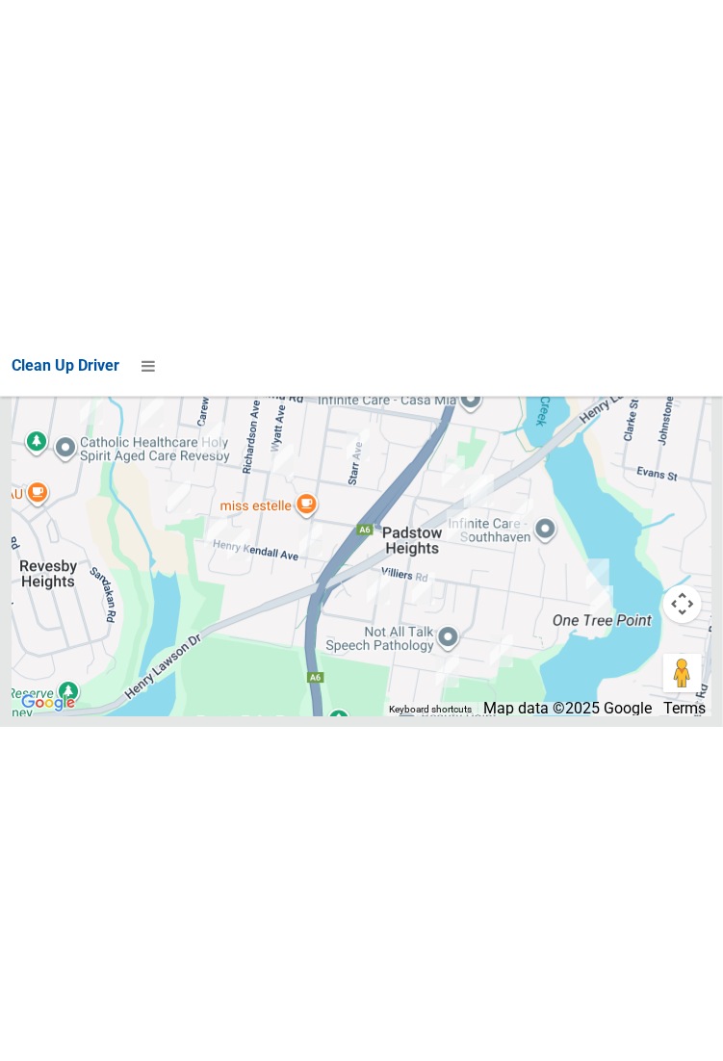
scroll to position [12571, 0]
